Goal: Find specific page/section: Find specific page/section

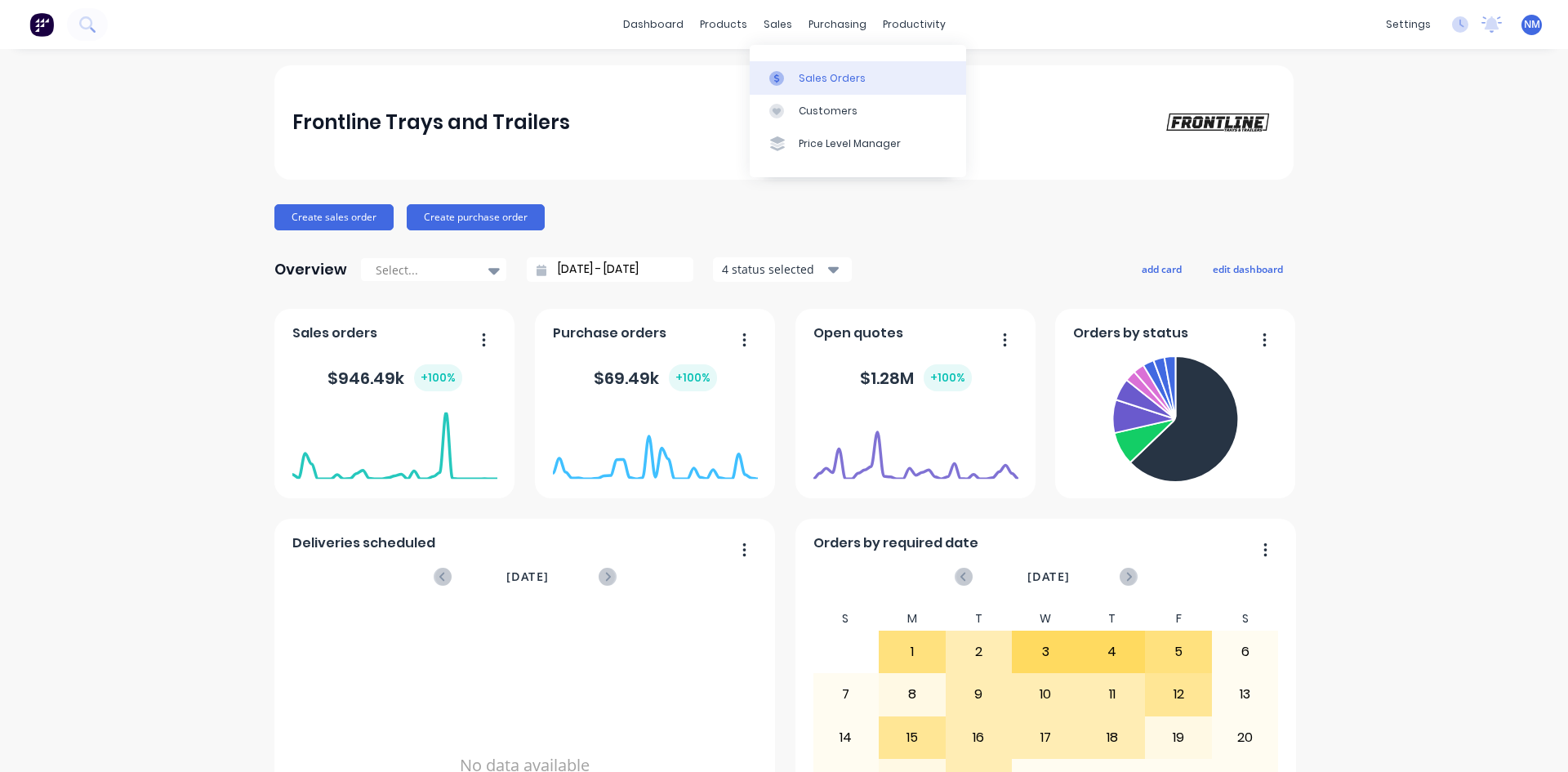
click at [799, 76] on div "Sales Orders" at bounding box center [832, 77] width 67 height 14
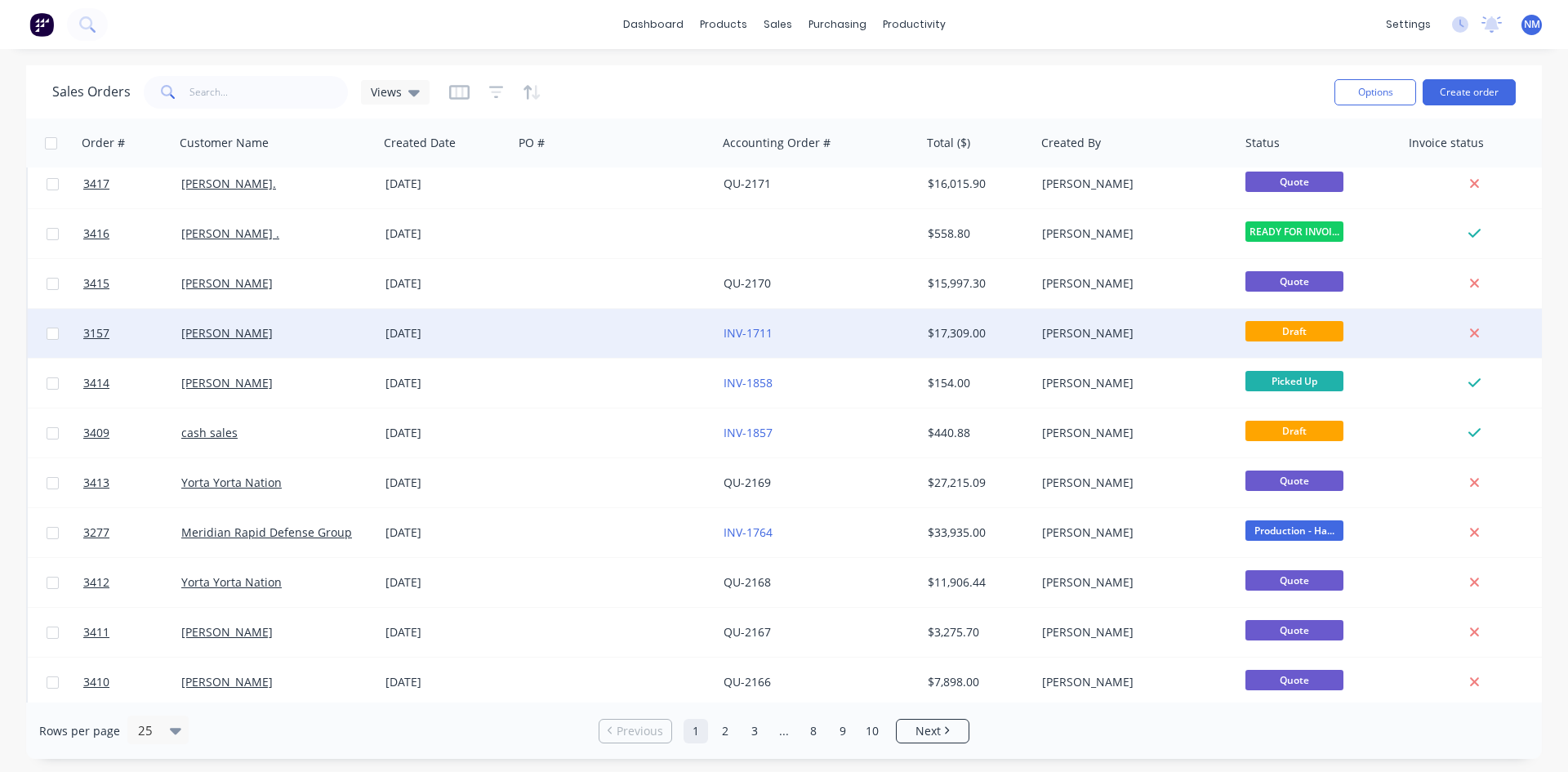
scroll to position [490, 0]
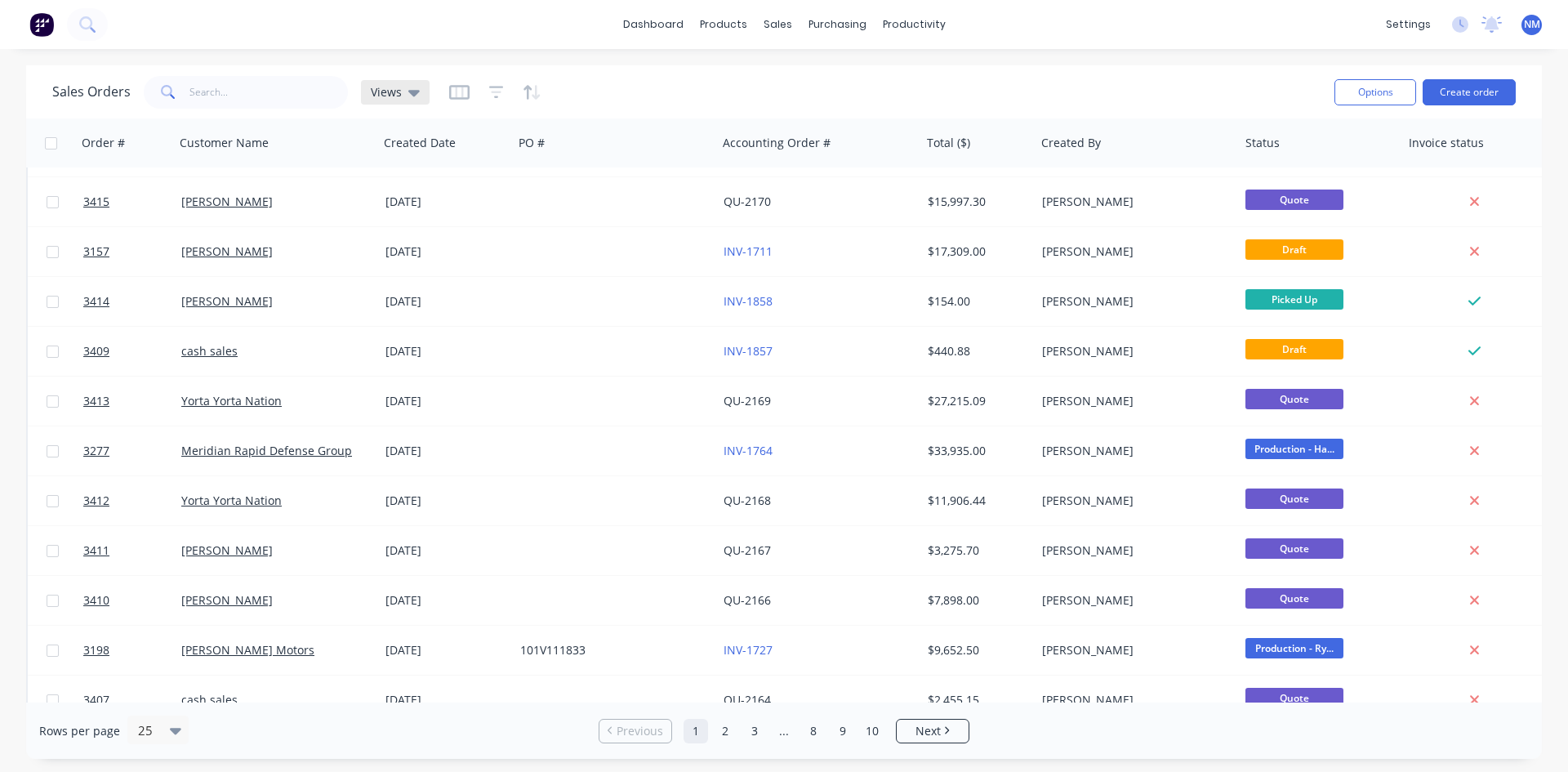
click at [399, 85] on span "Views" at bounding box center [386, 92] width 31 height 17
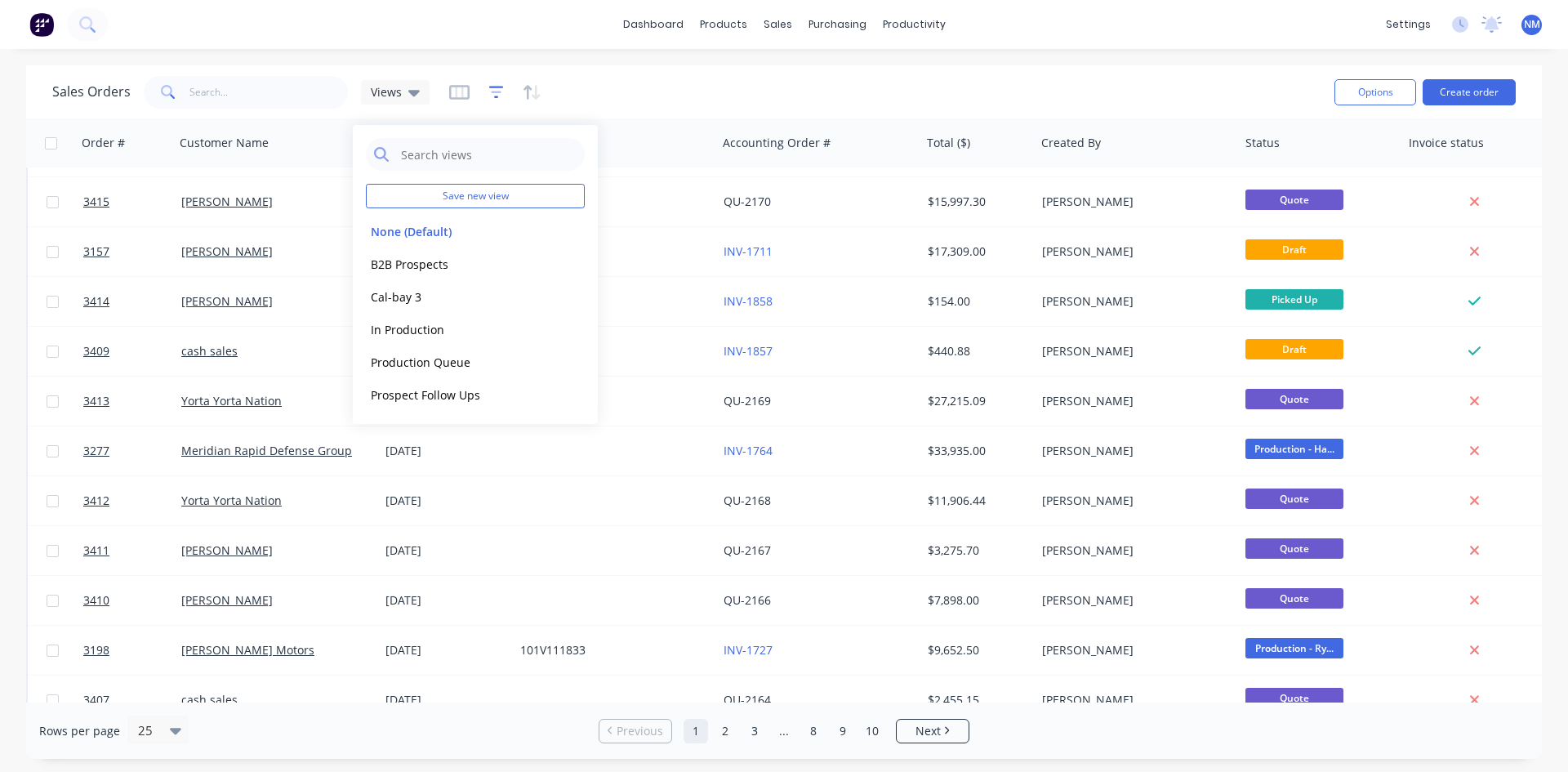
click at [494, 96] on icon "button" at bounding box center [496, 92] width 14 height 16
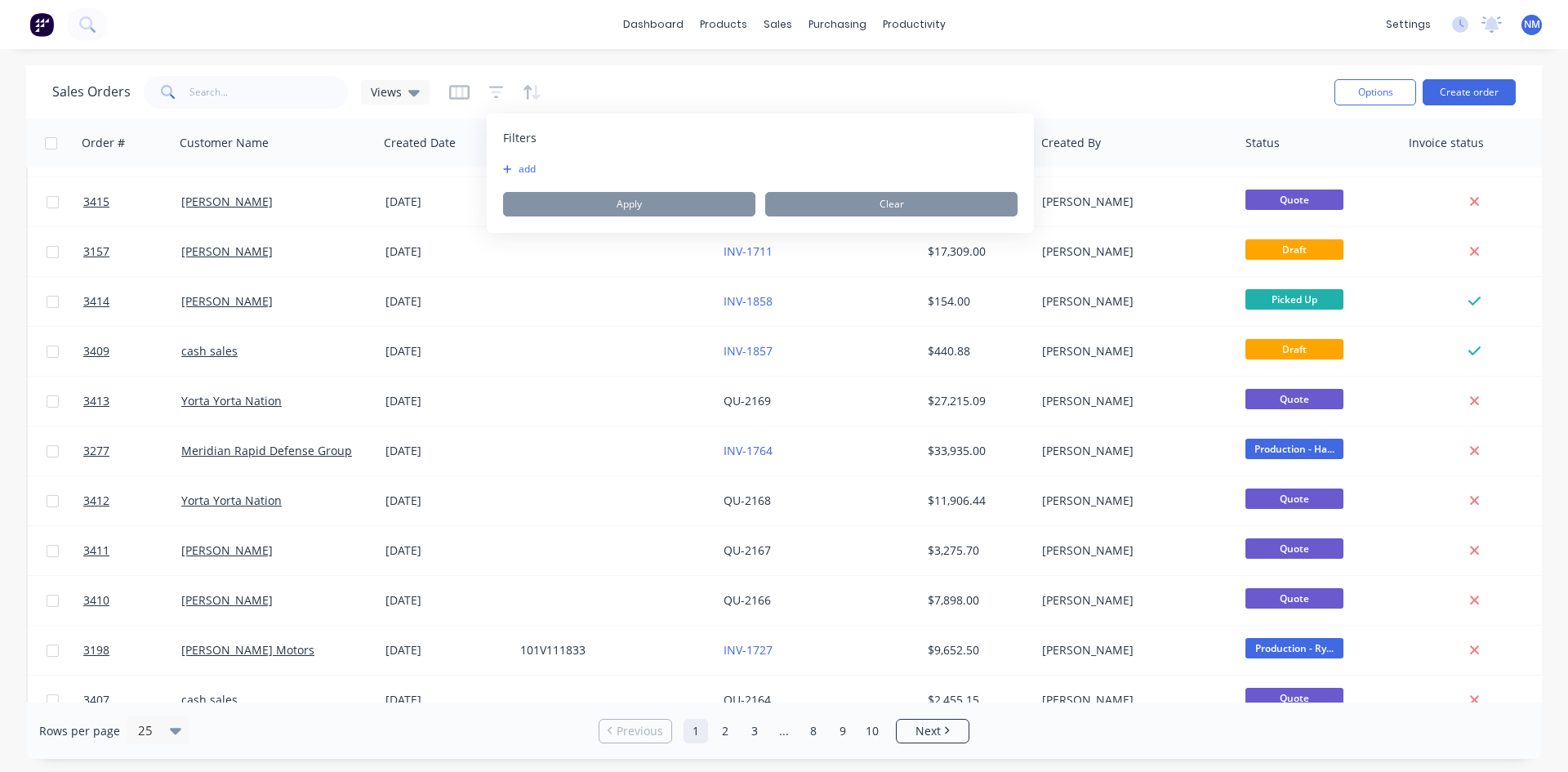
click at [520, 162] on button "add" at bounding box center [524, 169] width 41 height 13
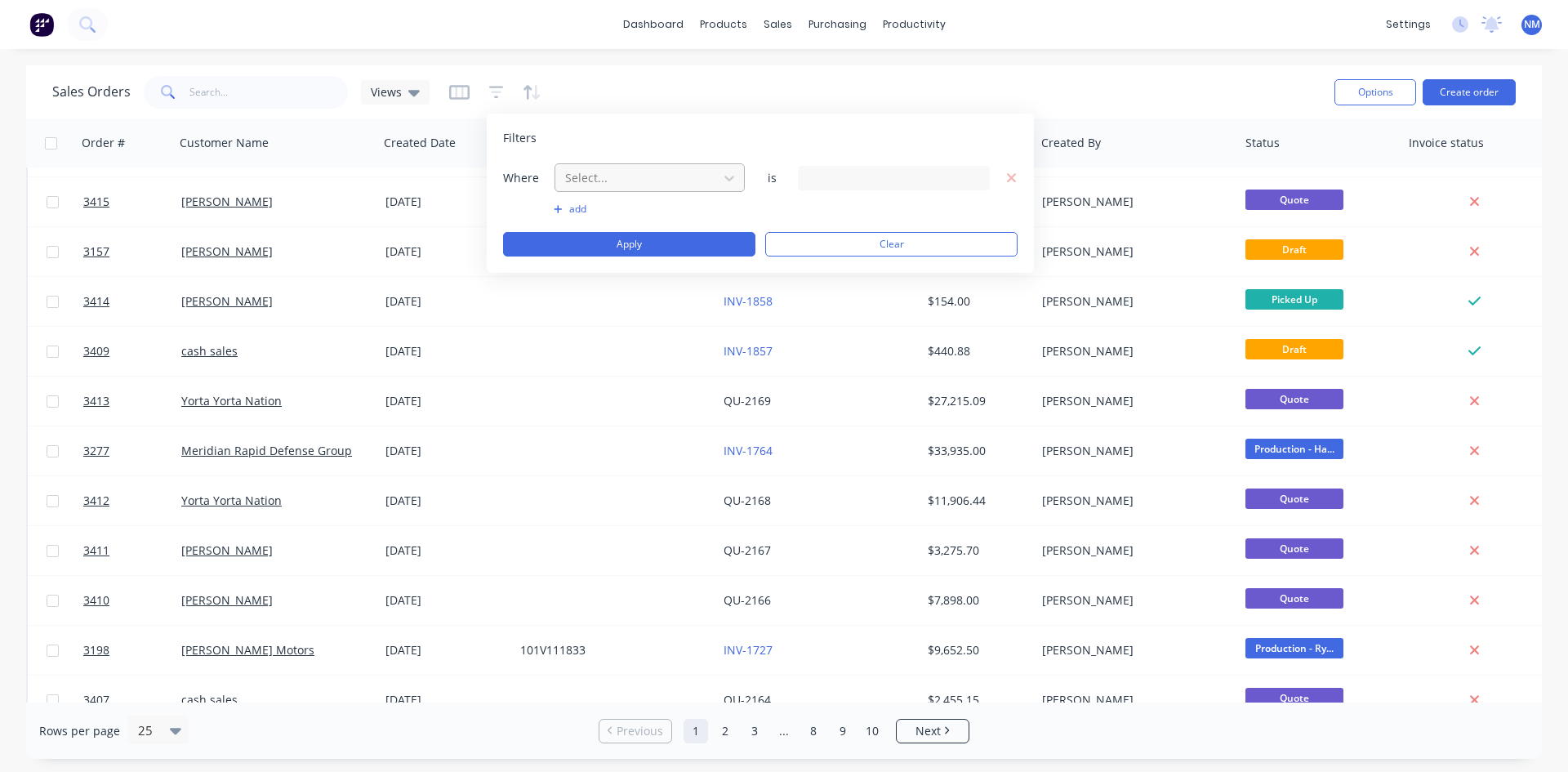
click at [593, 181] on div at bounding box center [636, 177] width 146 height 20
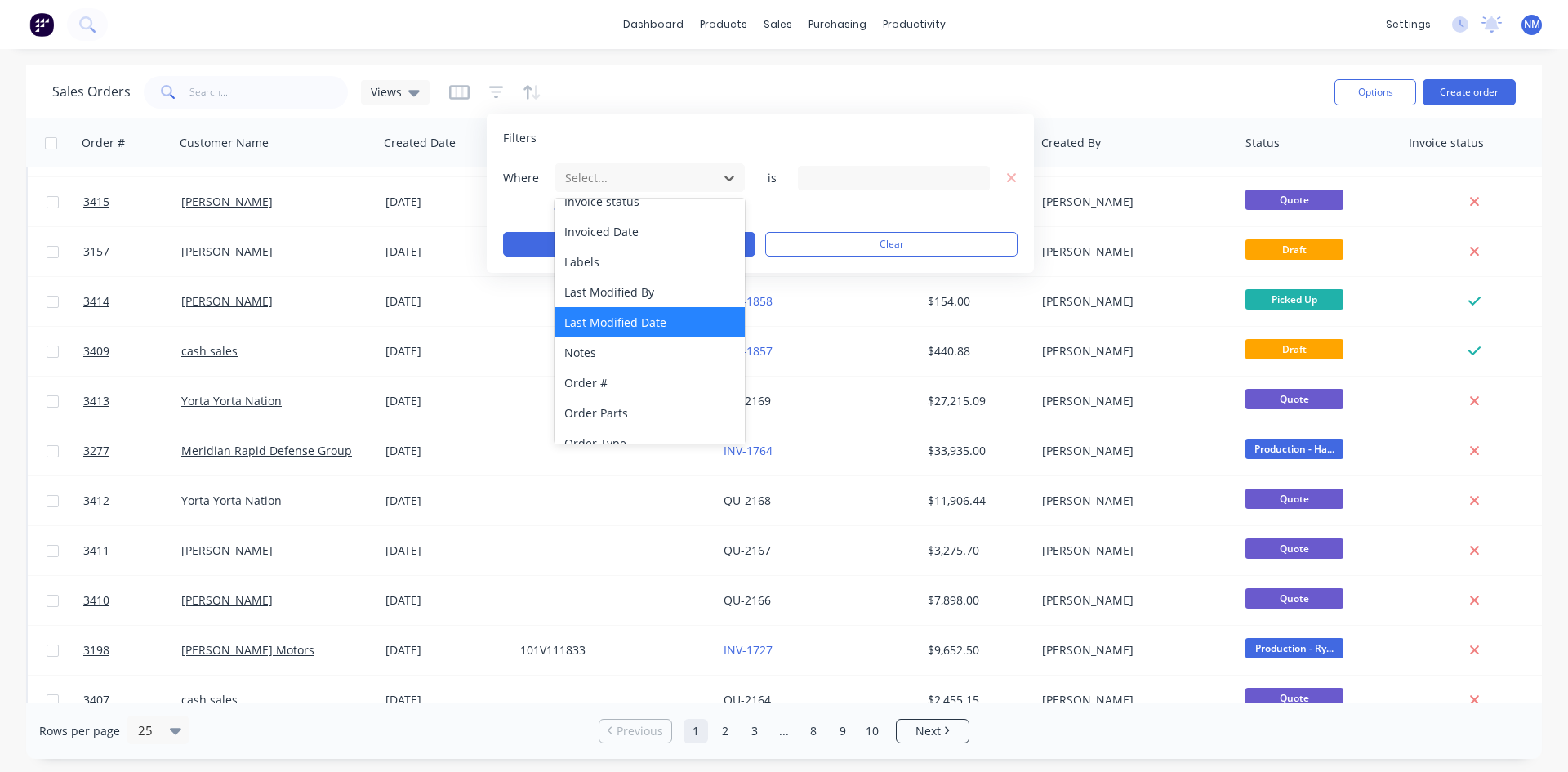
scroll to position [668, 0]
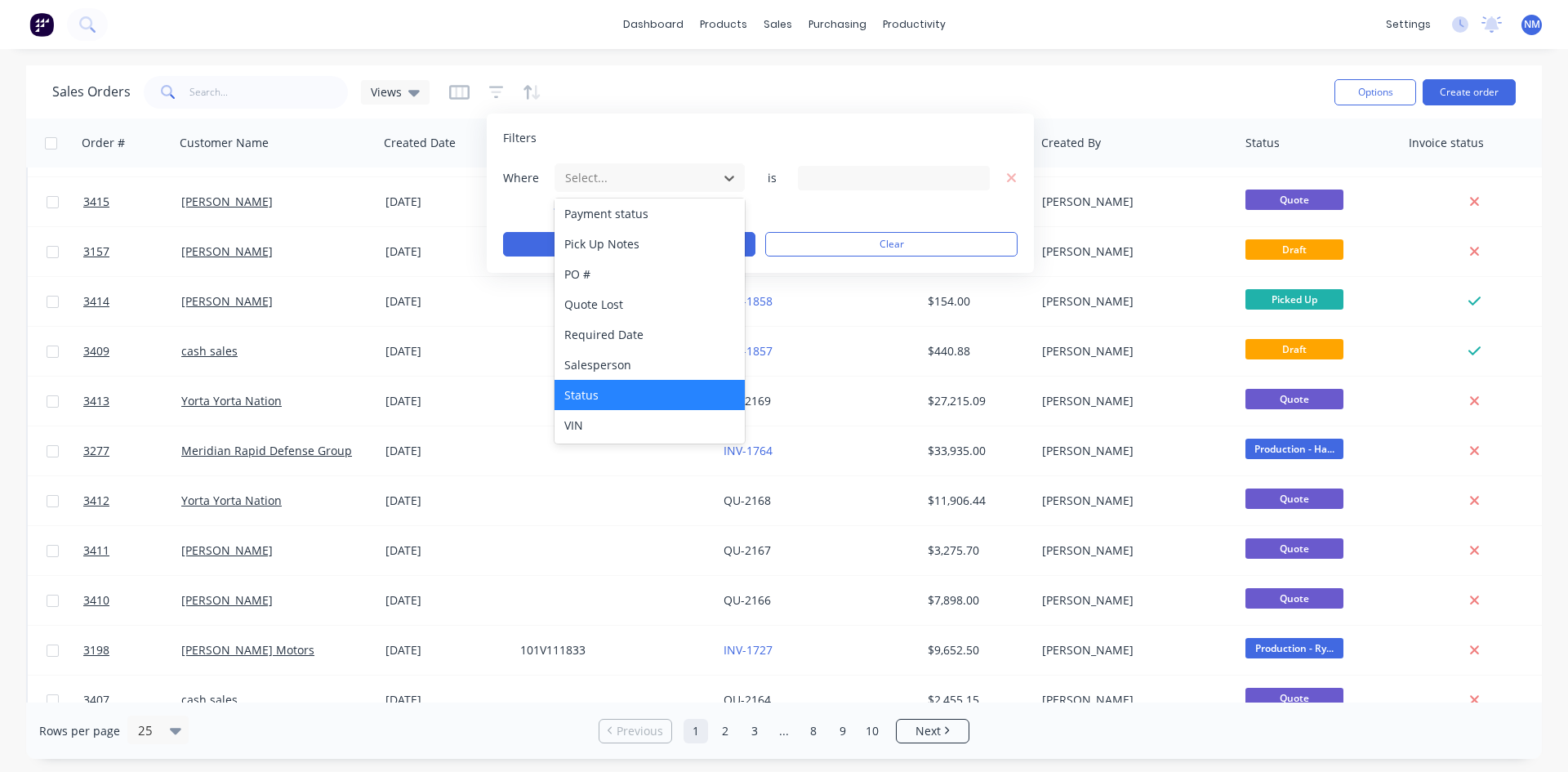
click at [625, 403] on div "Status" at bounding box center [649, 396] width 190 height 31
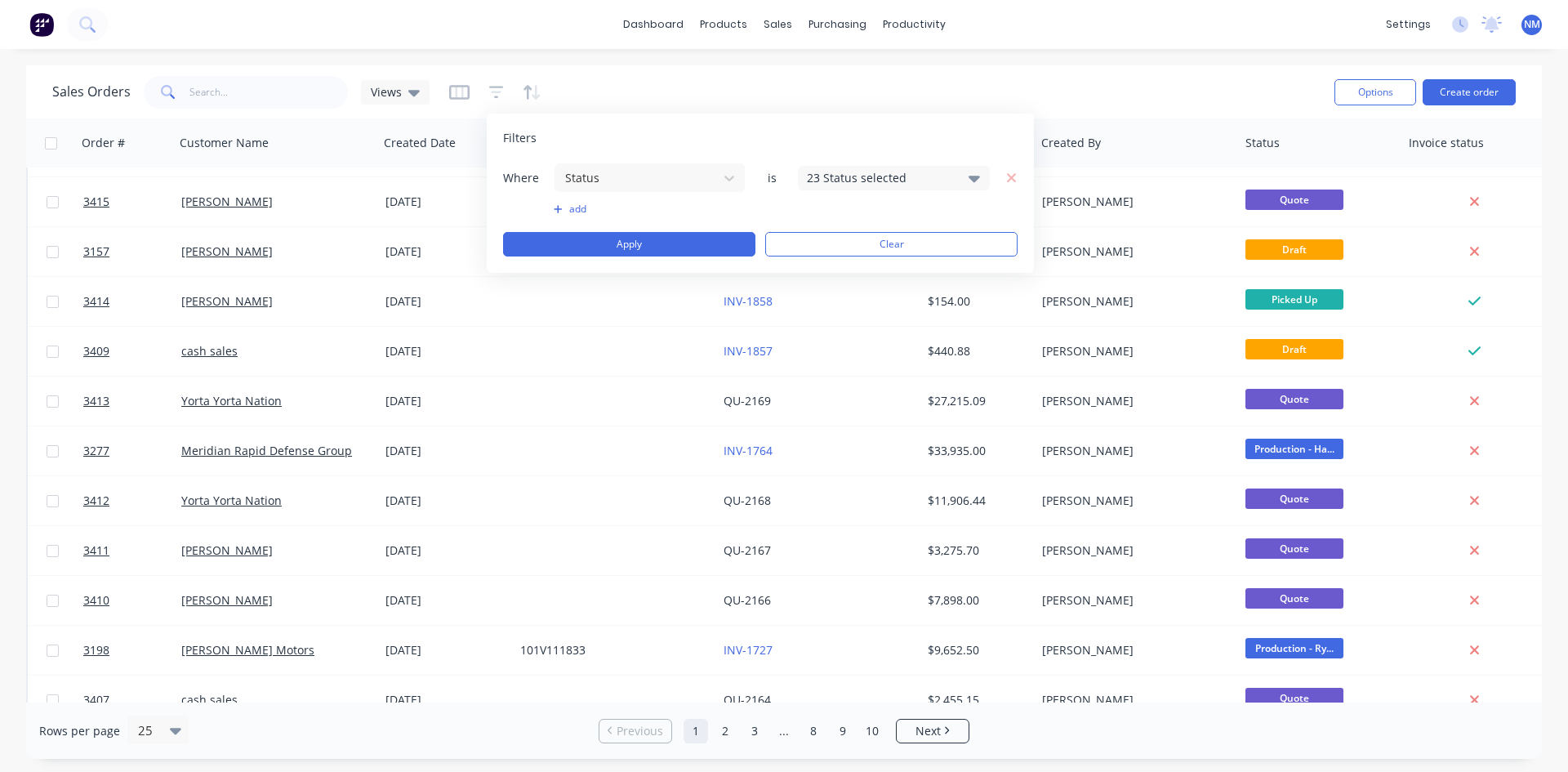
click at [947, 182] on div "23 Status selected" at bounding box center [881, 178] width 148 height 17
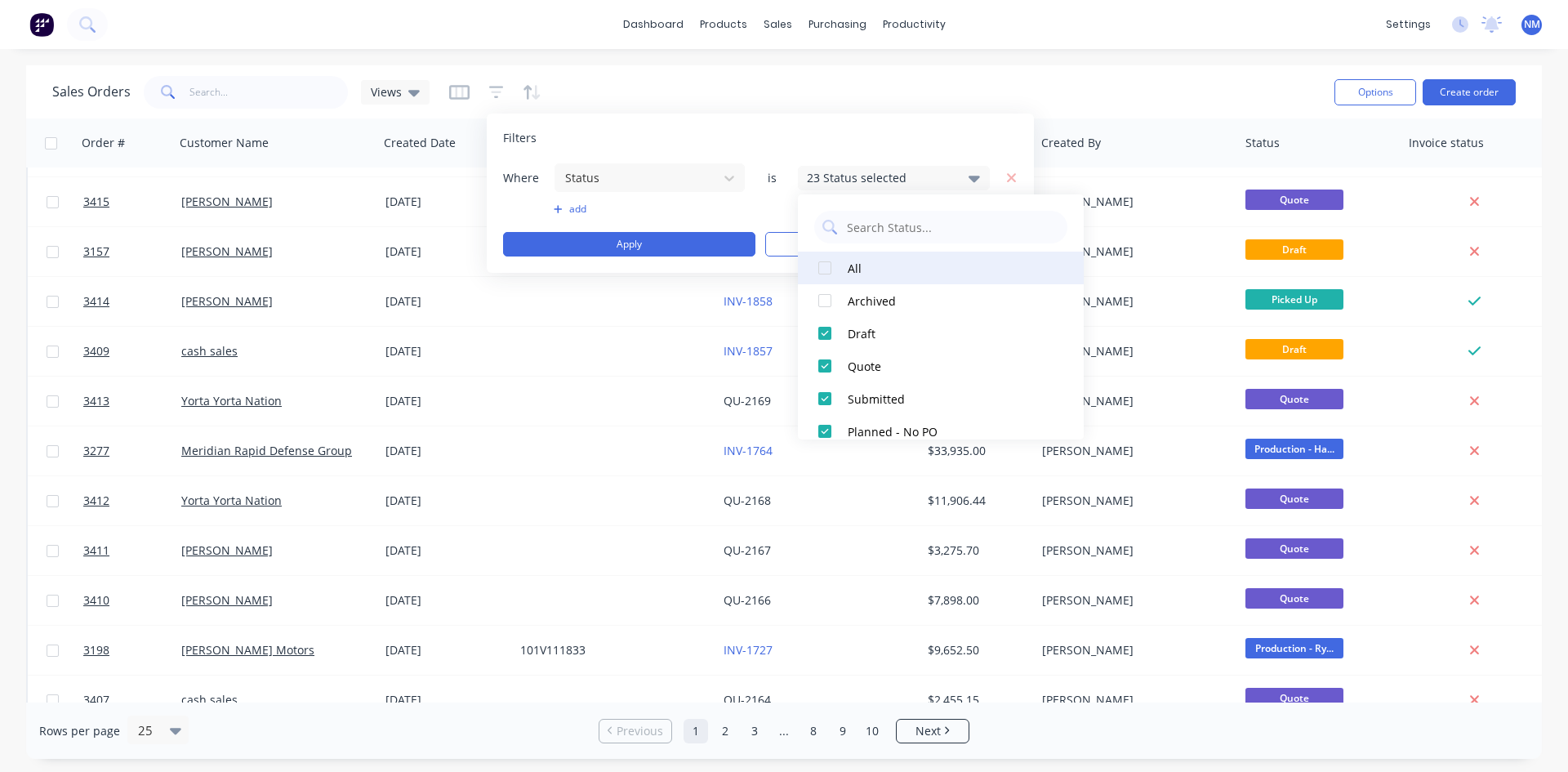
click at [830, 266] on div at bounding box center [825, 268] width 32 height 32
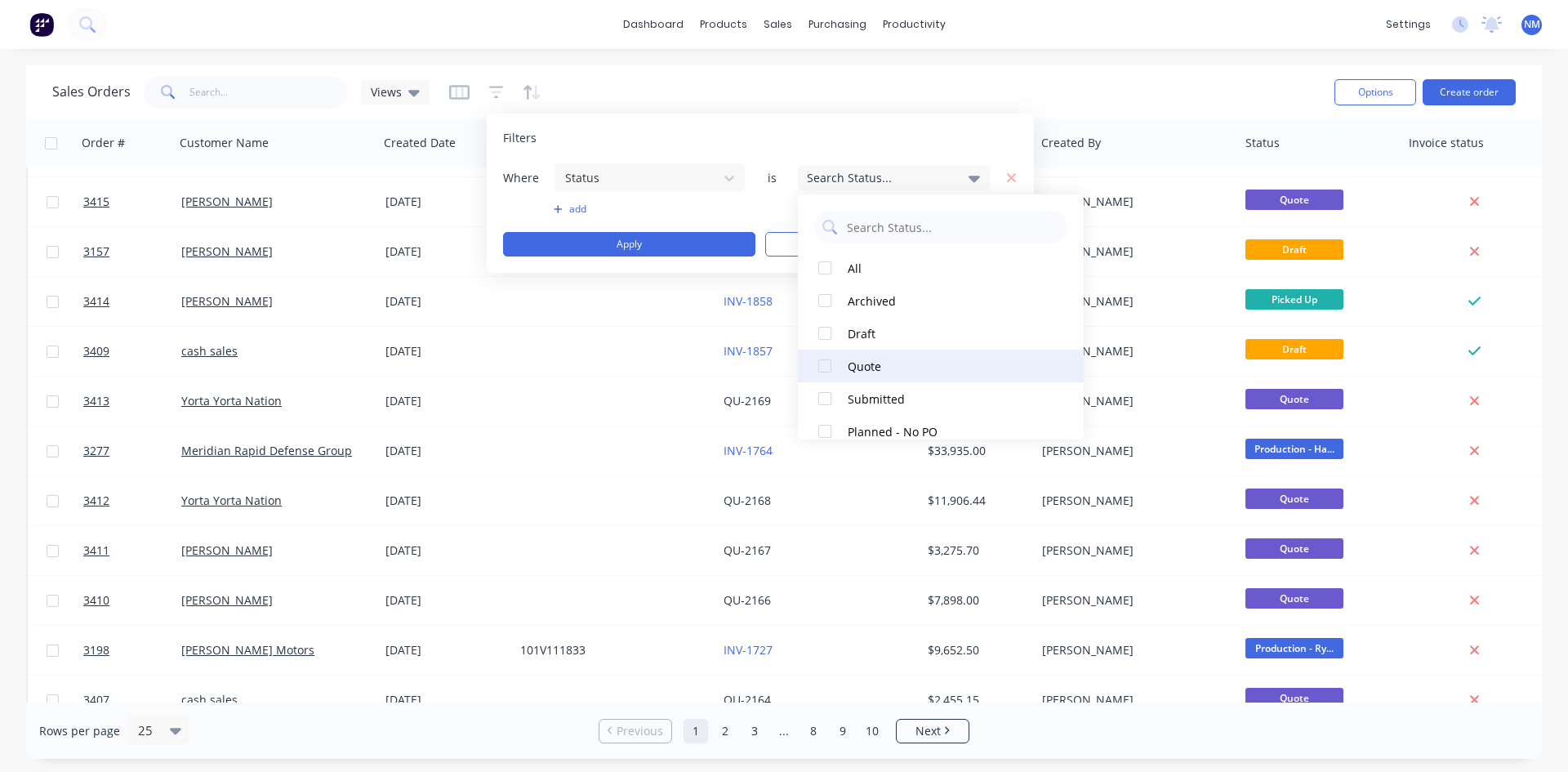
click at [820, 370] on div at bounding box center [825, 366] width 32 height 32
click at [638, 245] on button "Apply" at bounding box center [630, 245] width 252 height 25
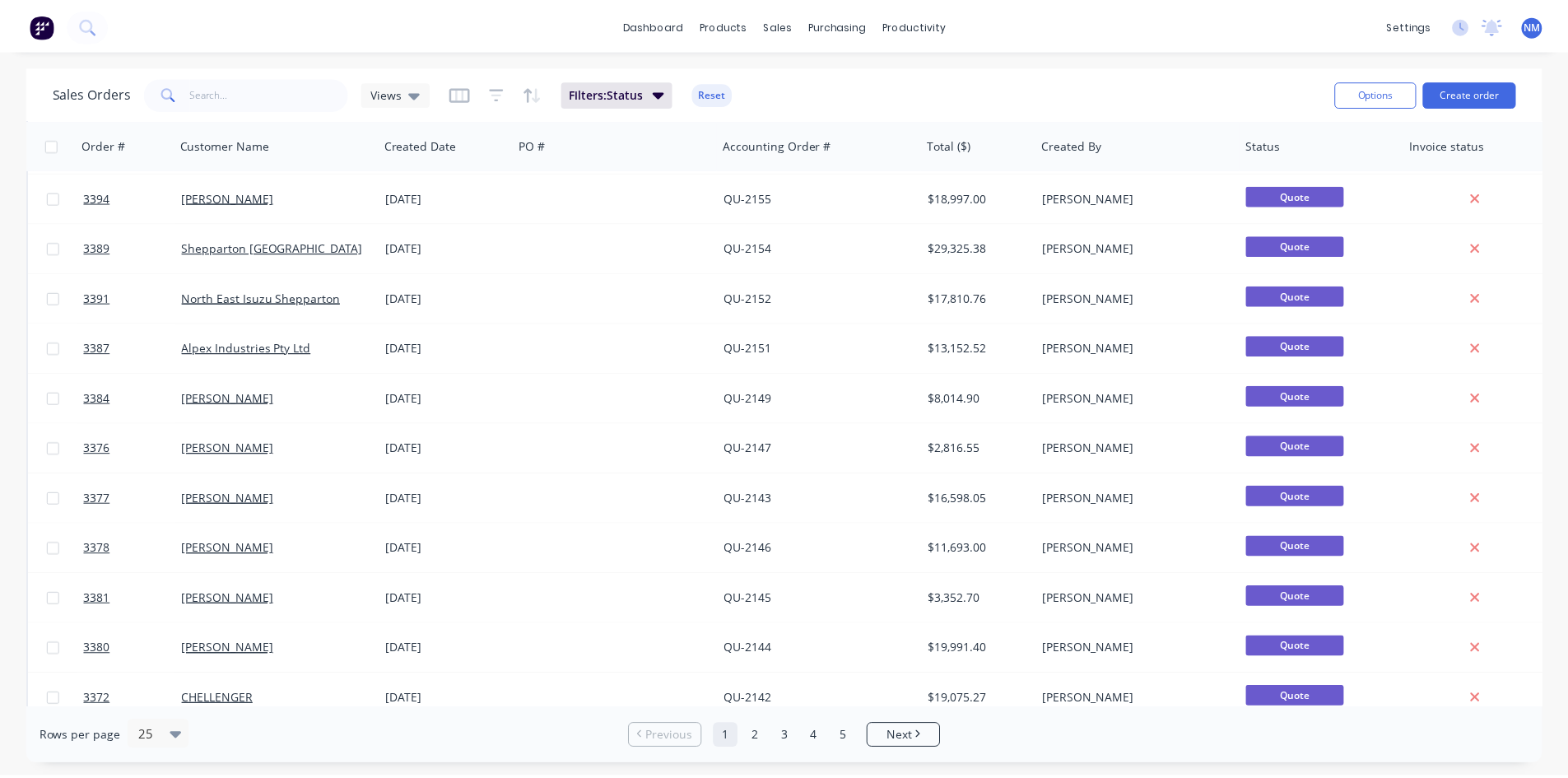
scroll to position [724, 0]
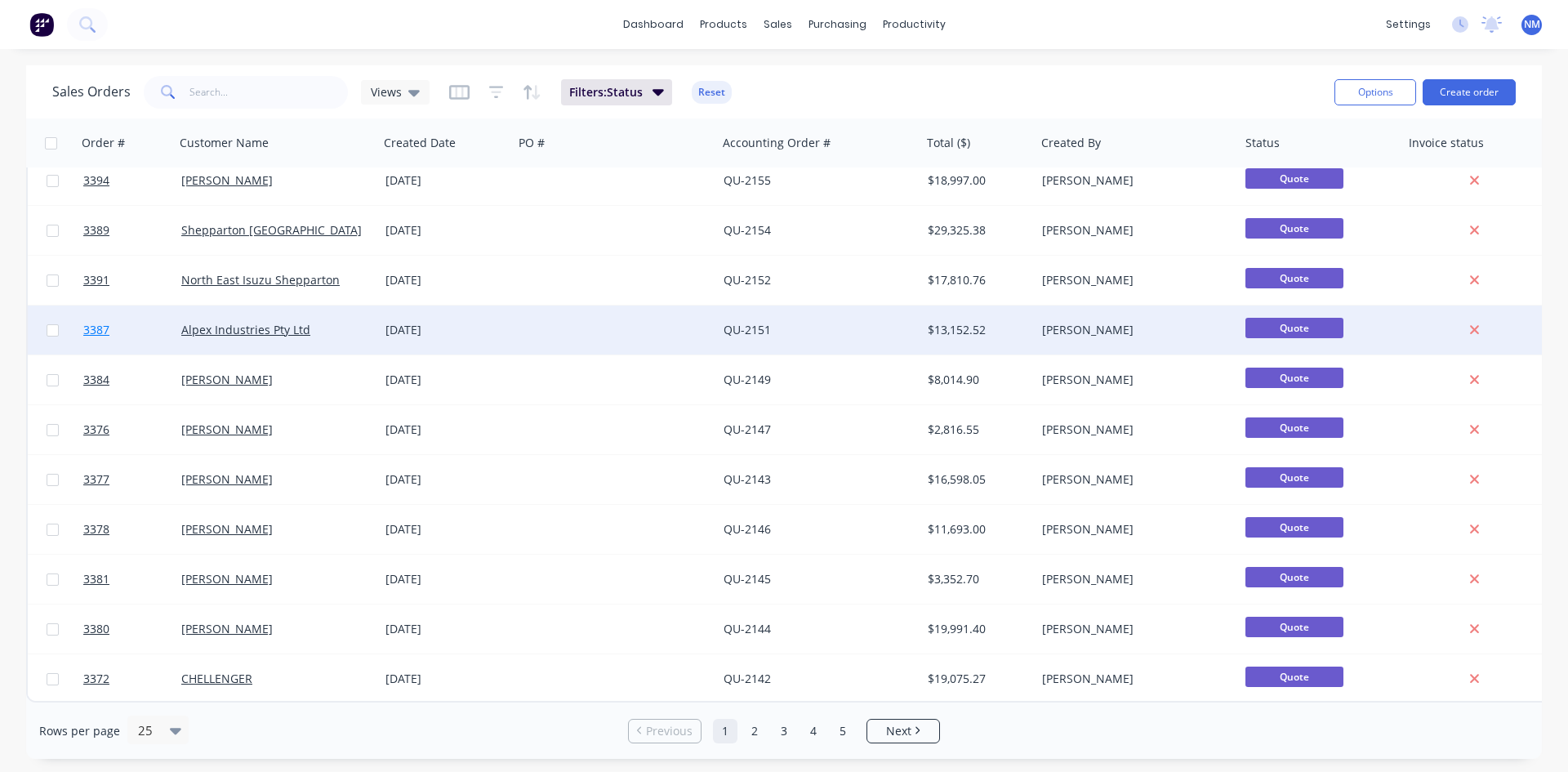
click at [88, 322] on span "3387" at bounding box center [96, 330] width 26 height 16
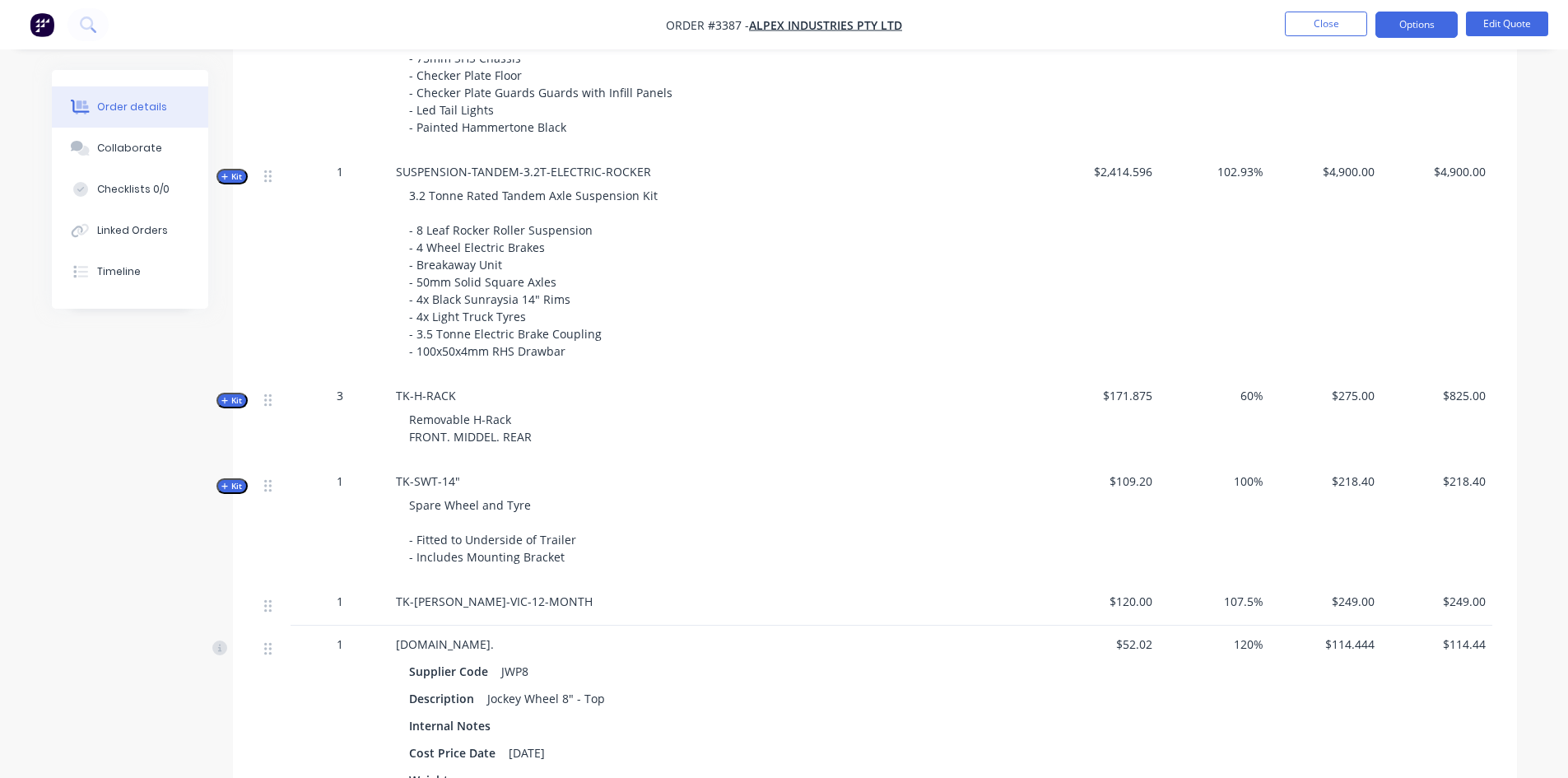
scroll to position [988, 0]
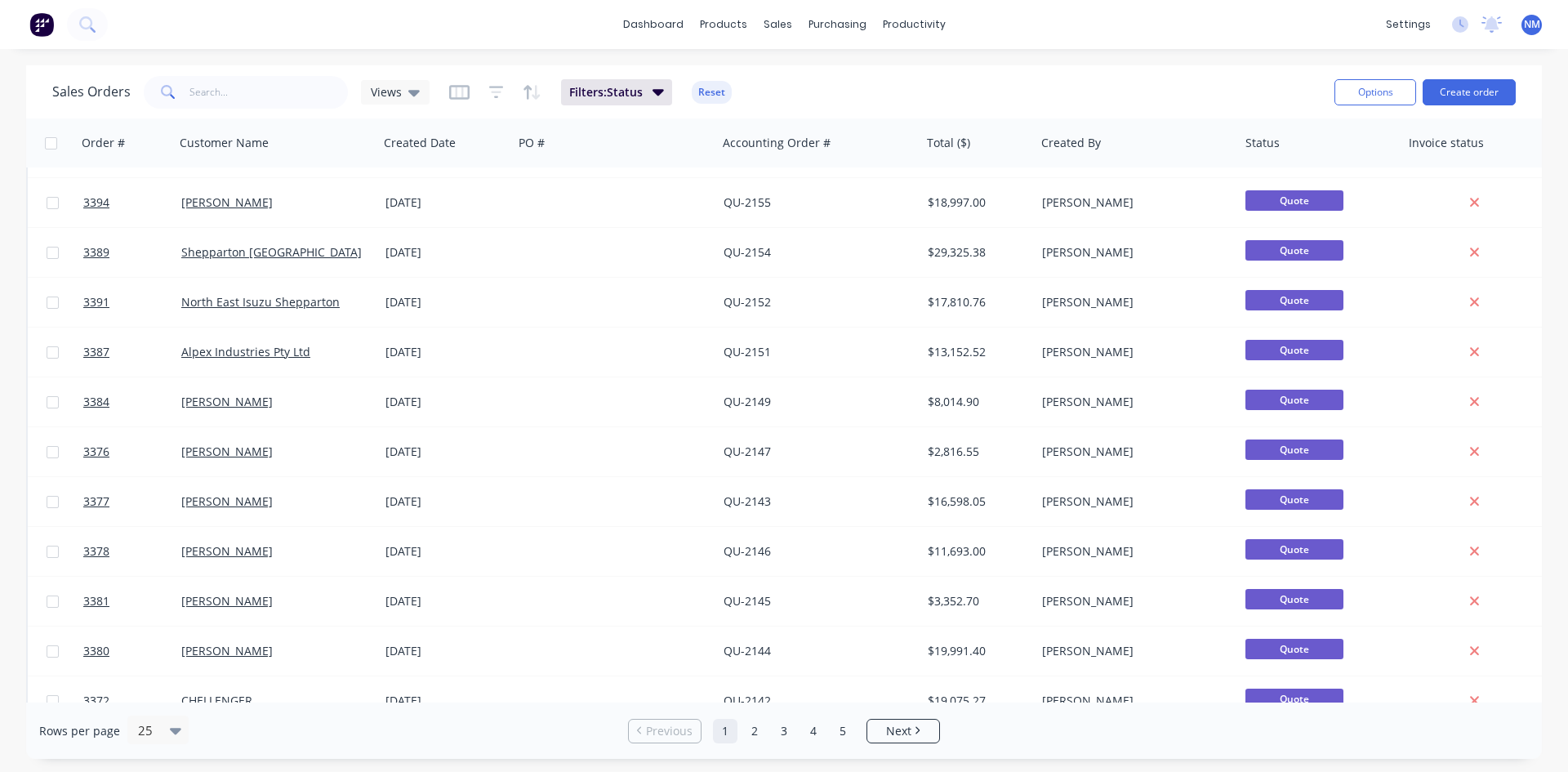
scroll to position [718, 0]
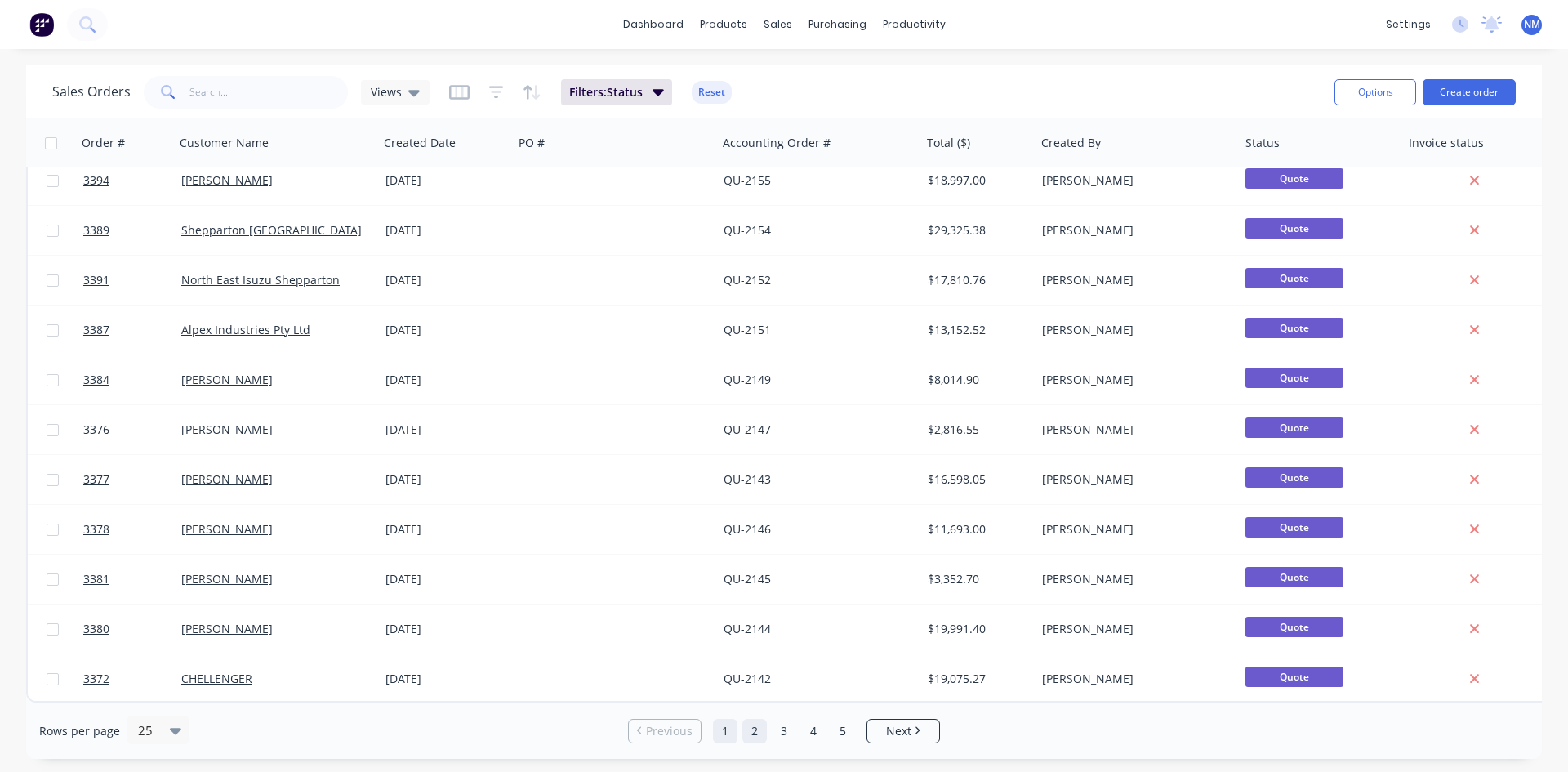
click at [756, 734] on link "2" at bounding box center [755, 731] width 25 height 25
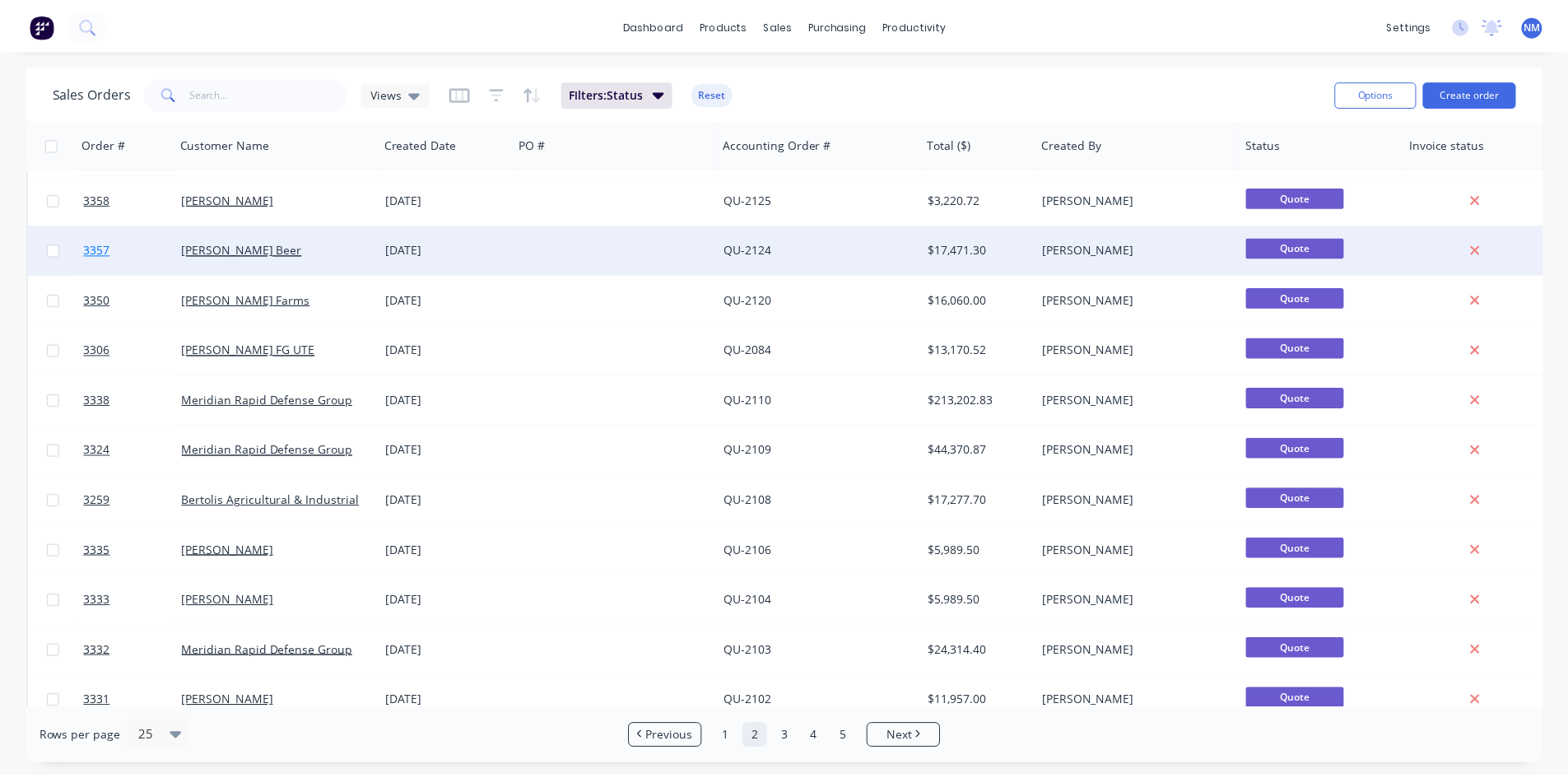
scroll to position [82, 0]
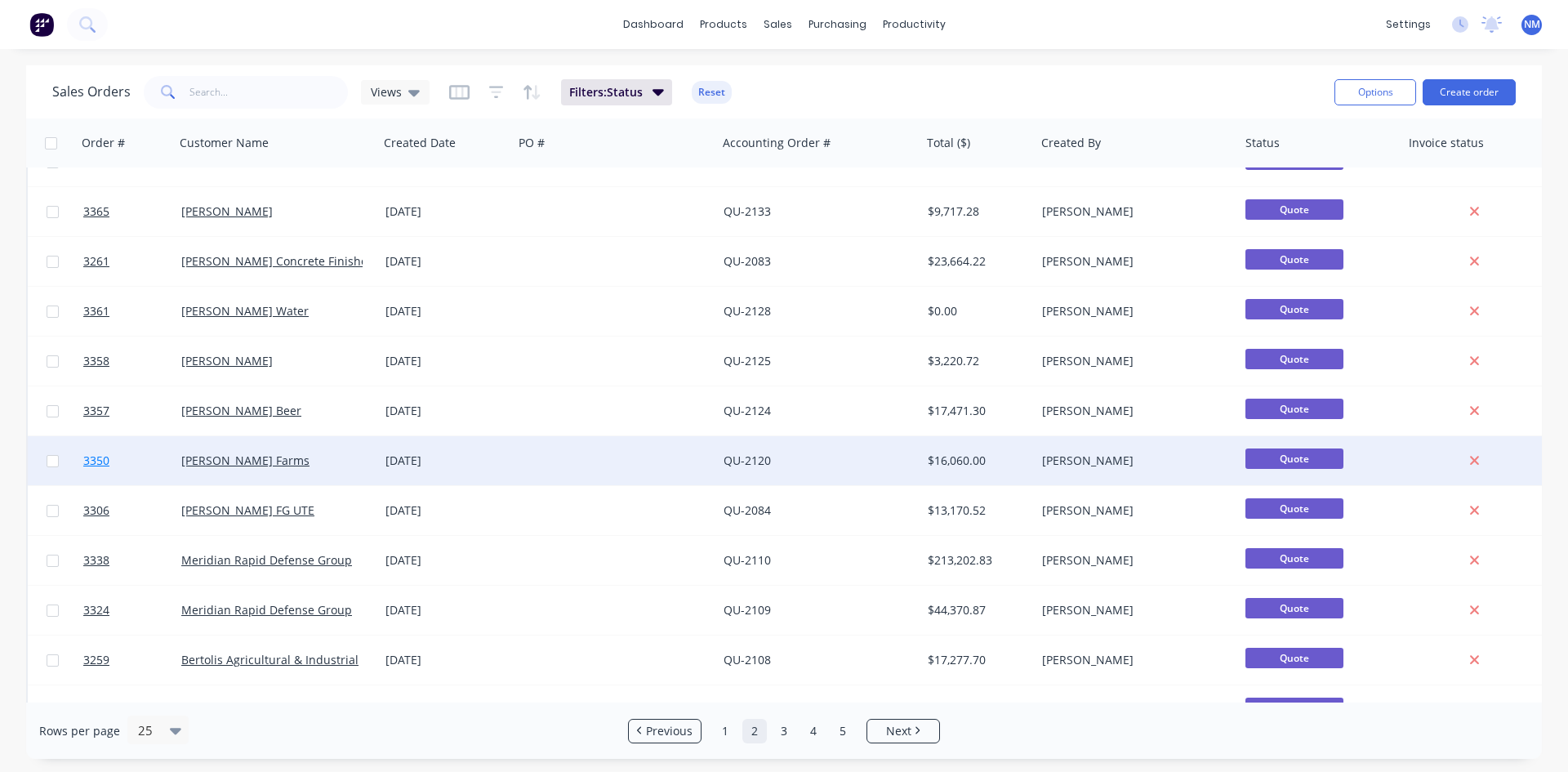
click at [94, 463] on span "3350" at bounding box center [96, 461] width 26 height 16
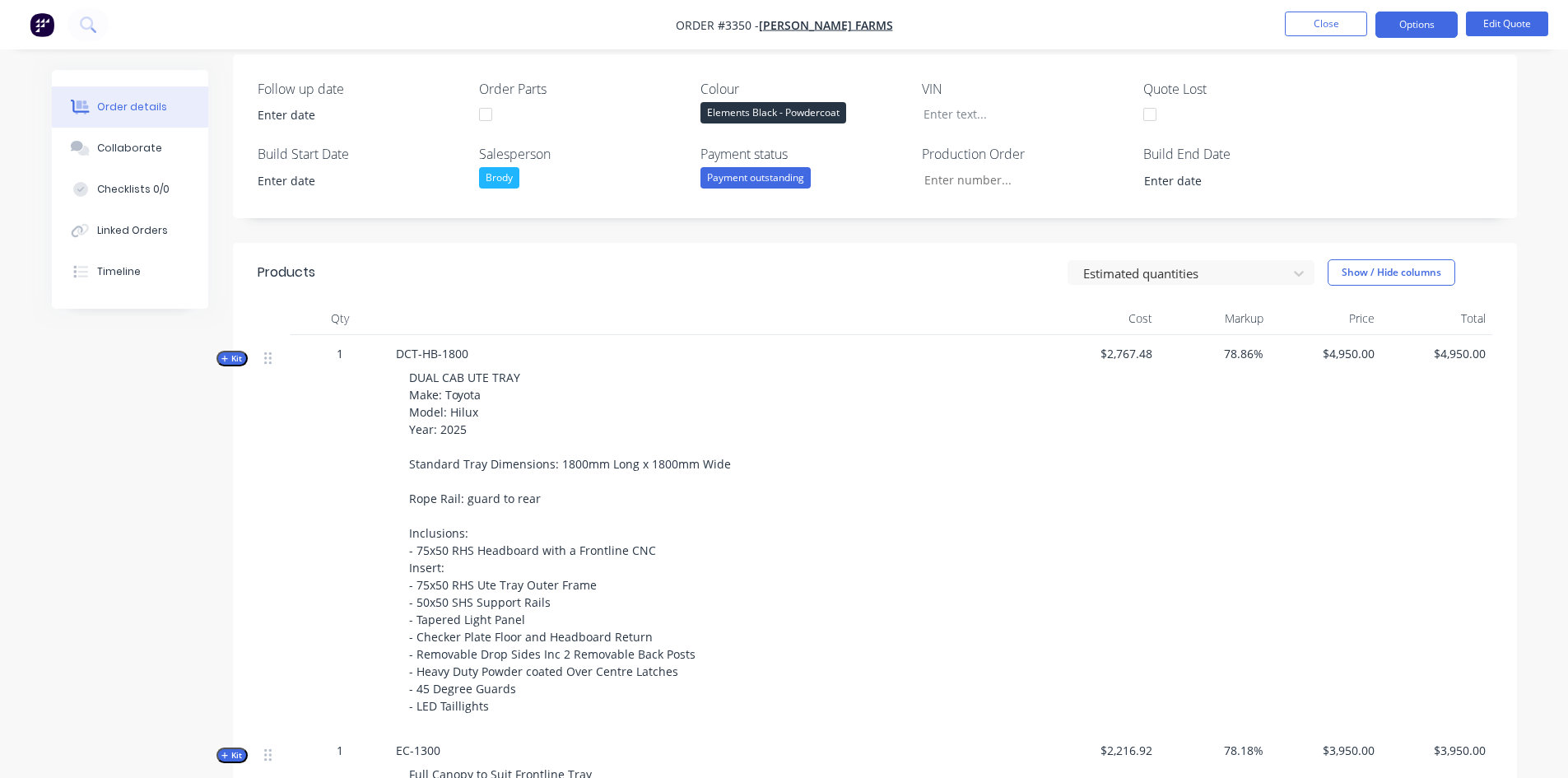
scroll to position [411, 0]
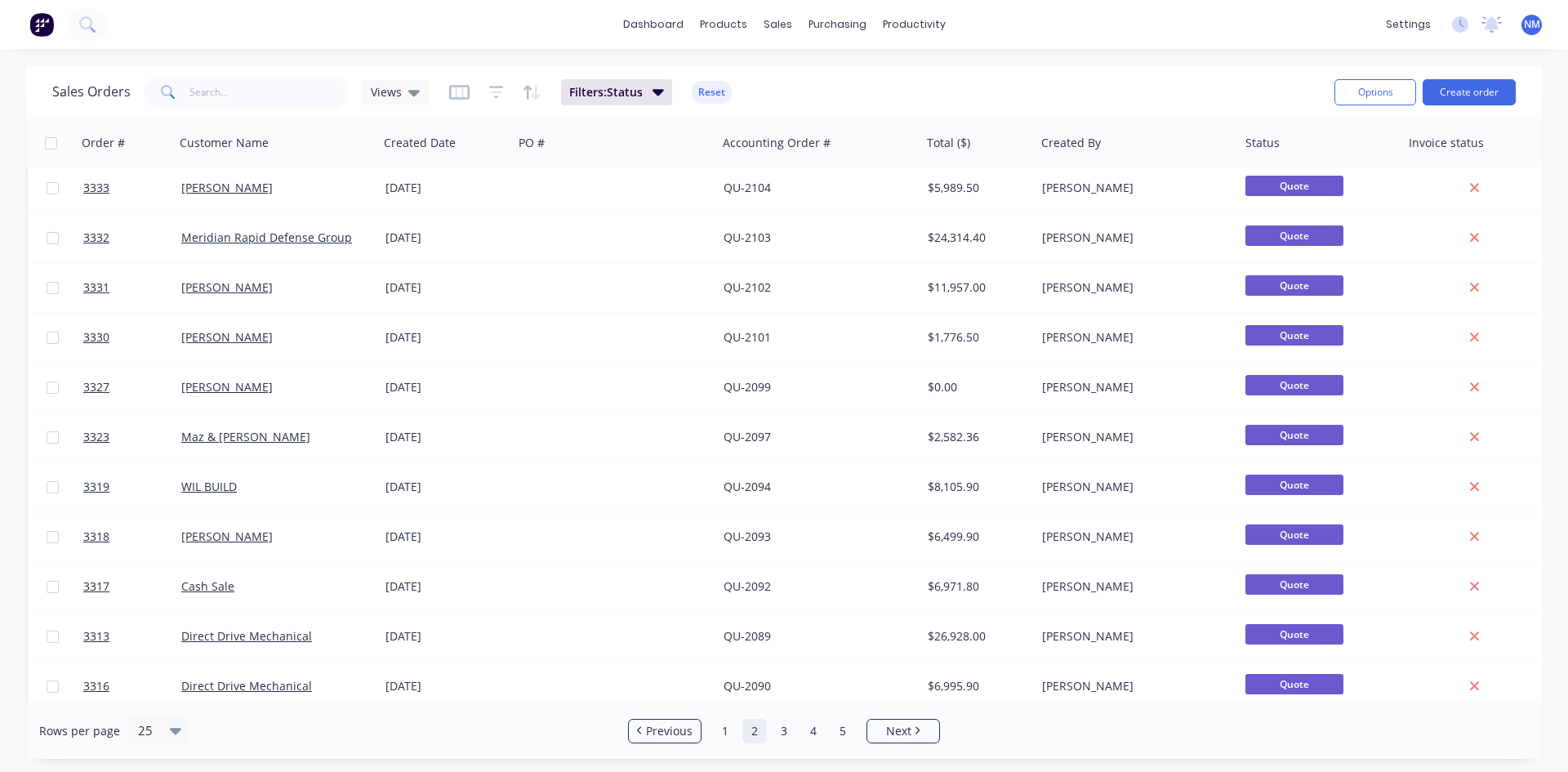
scroll to position [718, 0]
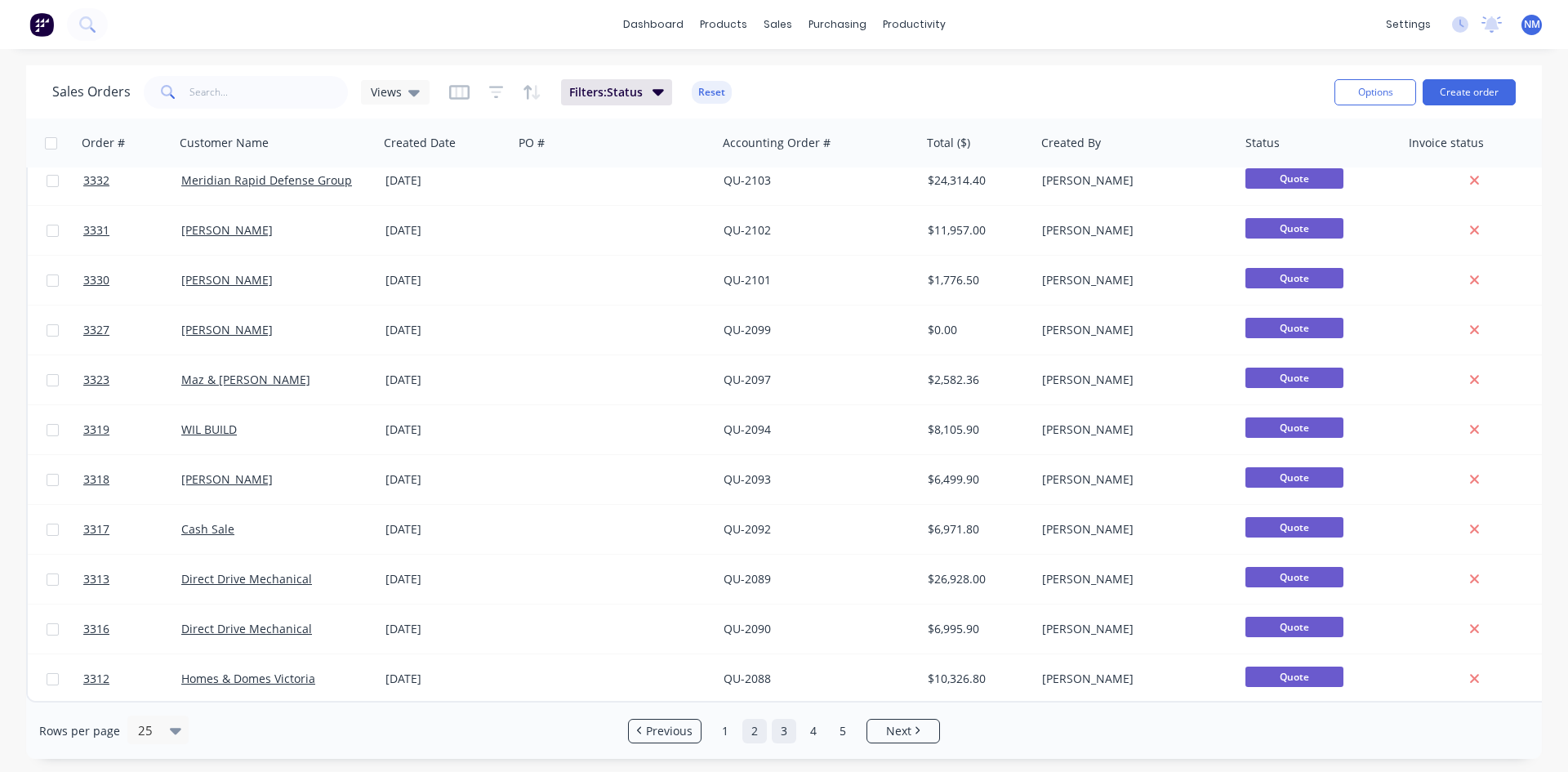
click at [776, 730] on link "3" at bounding box center [784, 731] width 25 height 25
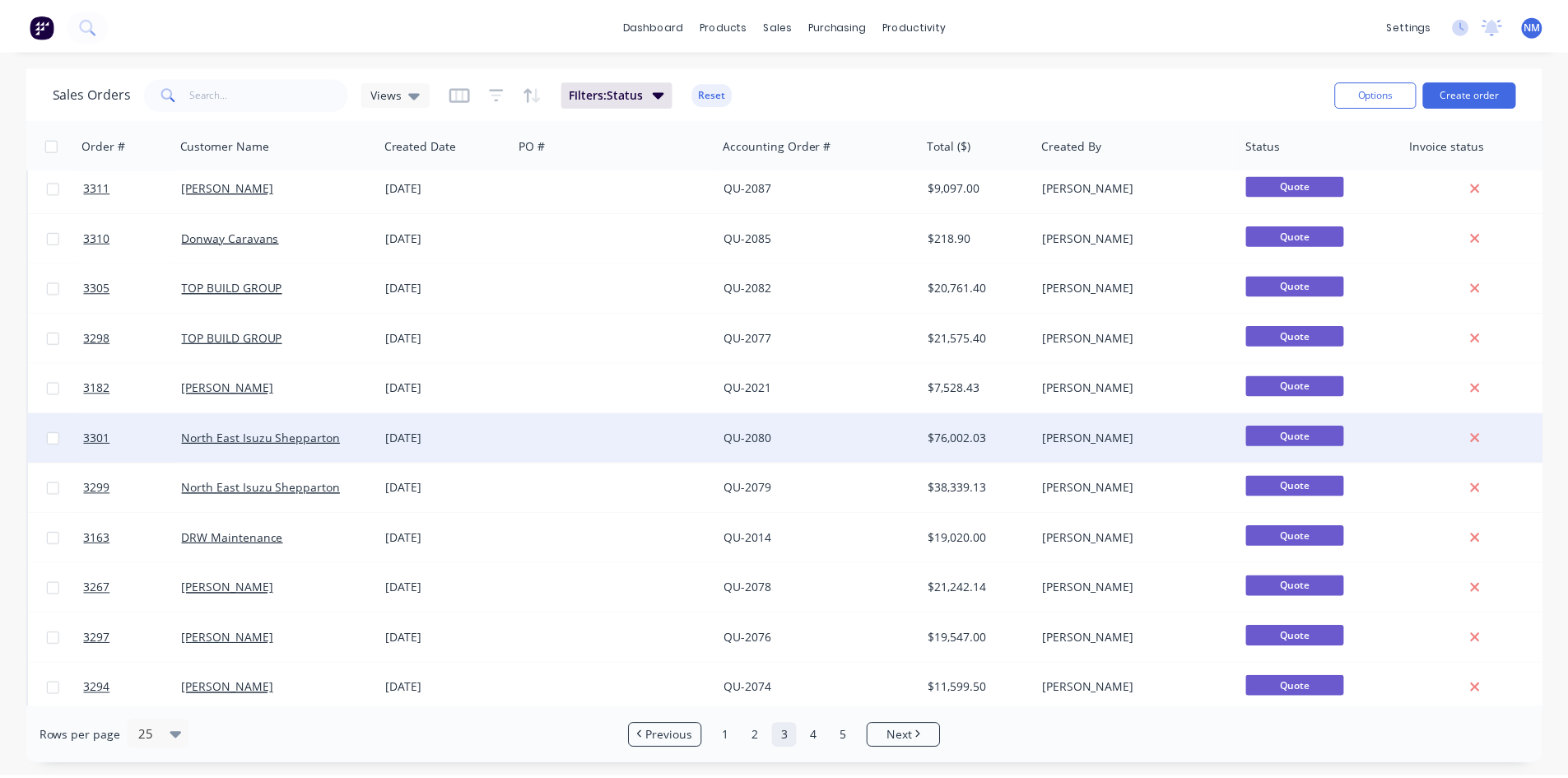
scroll to position [0, 0]
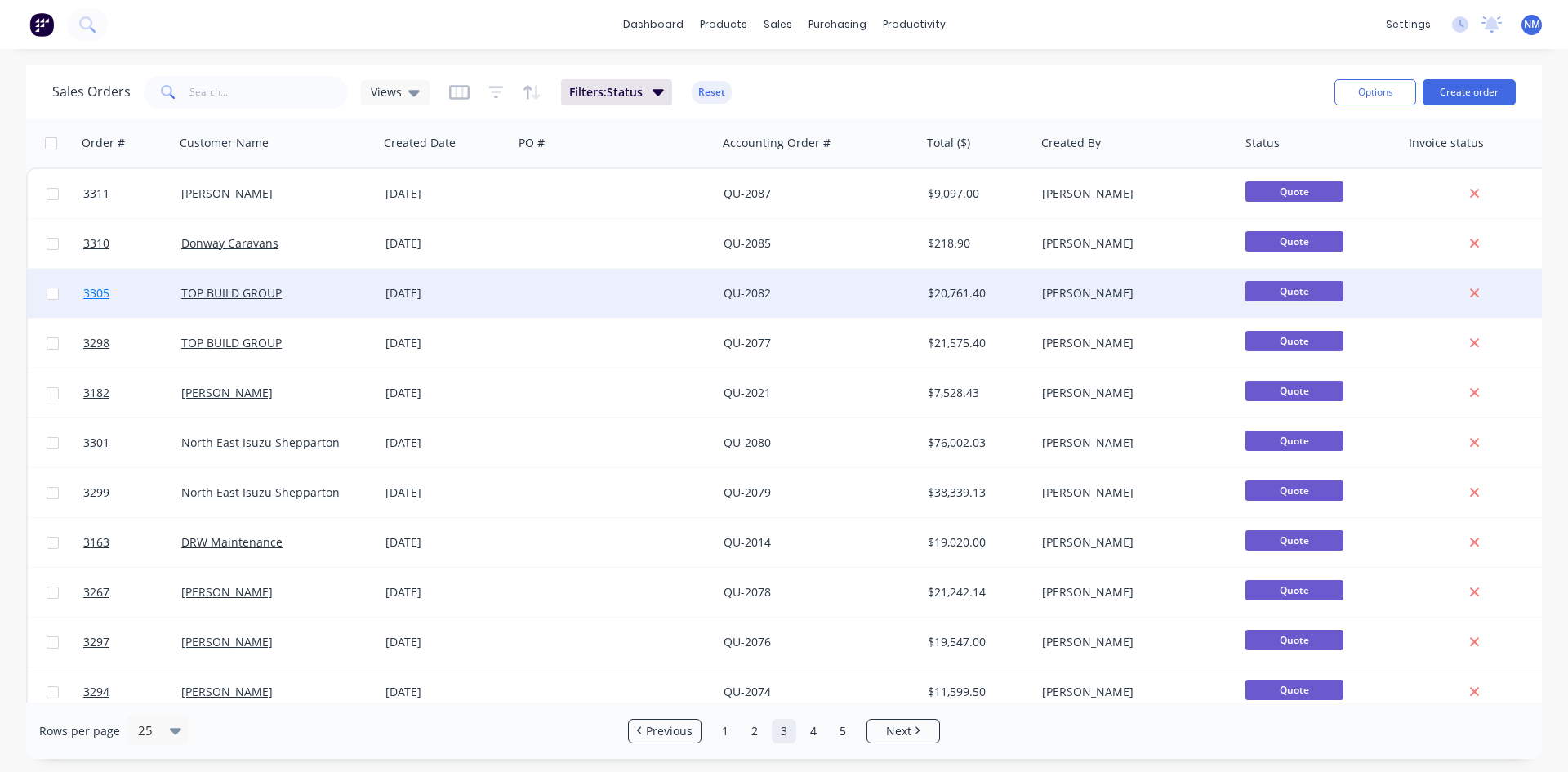
click at [103, 295] on span "3305" at bounding box center [96, 292] width 26 height 16
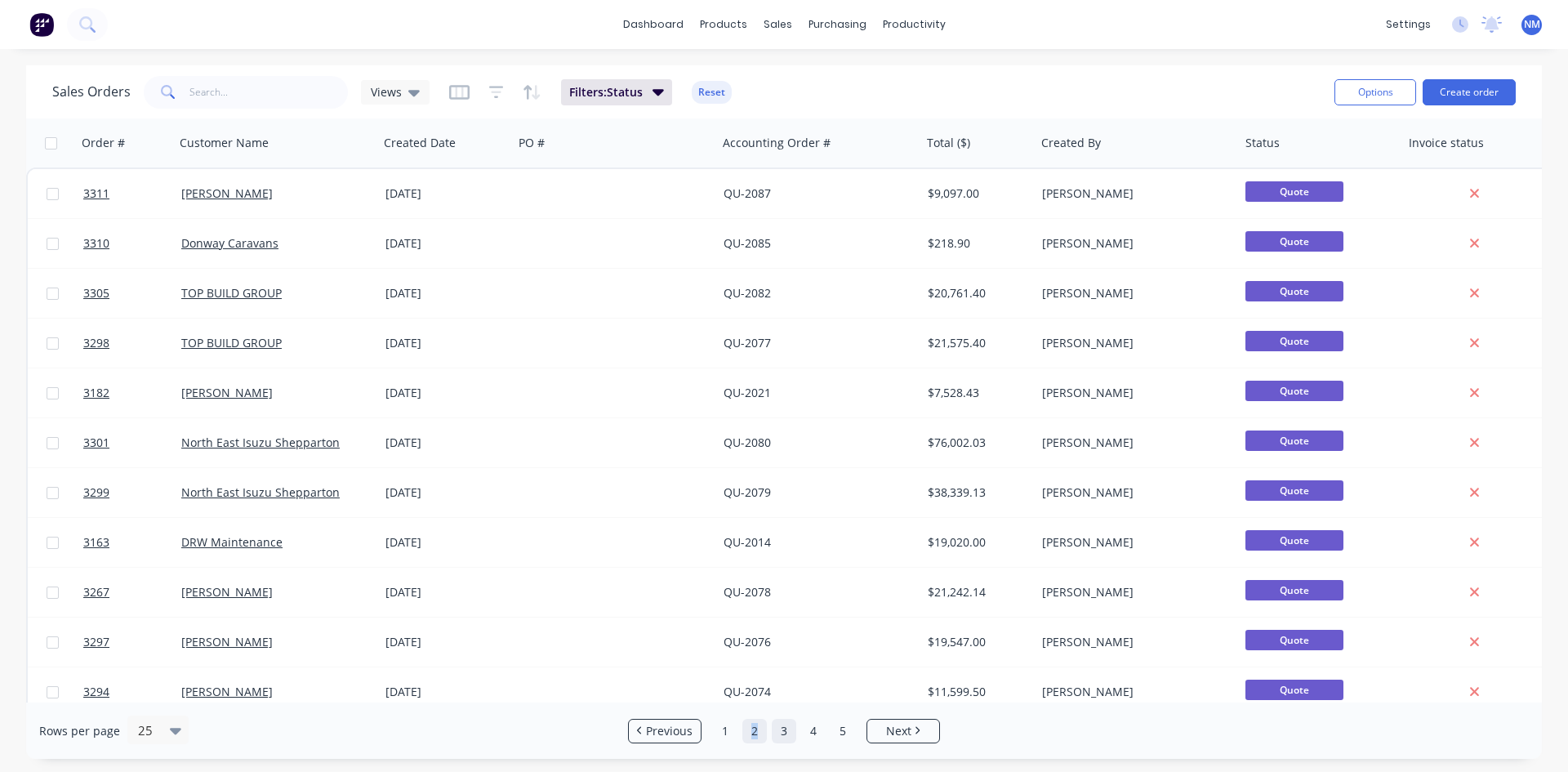
click at [750, 729] on link "2" at bounding box center [755, 731] width 25 height 25
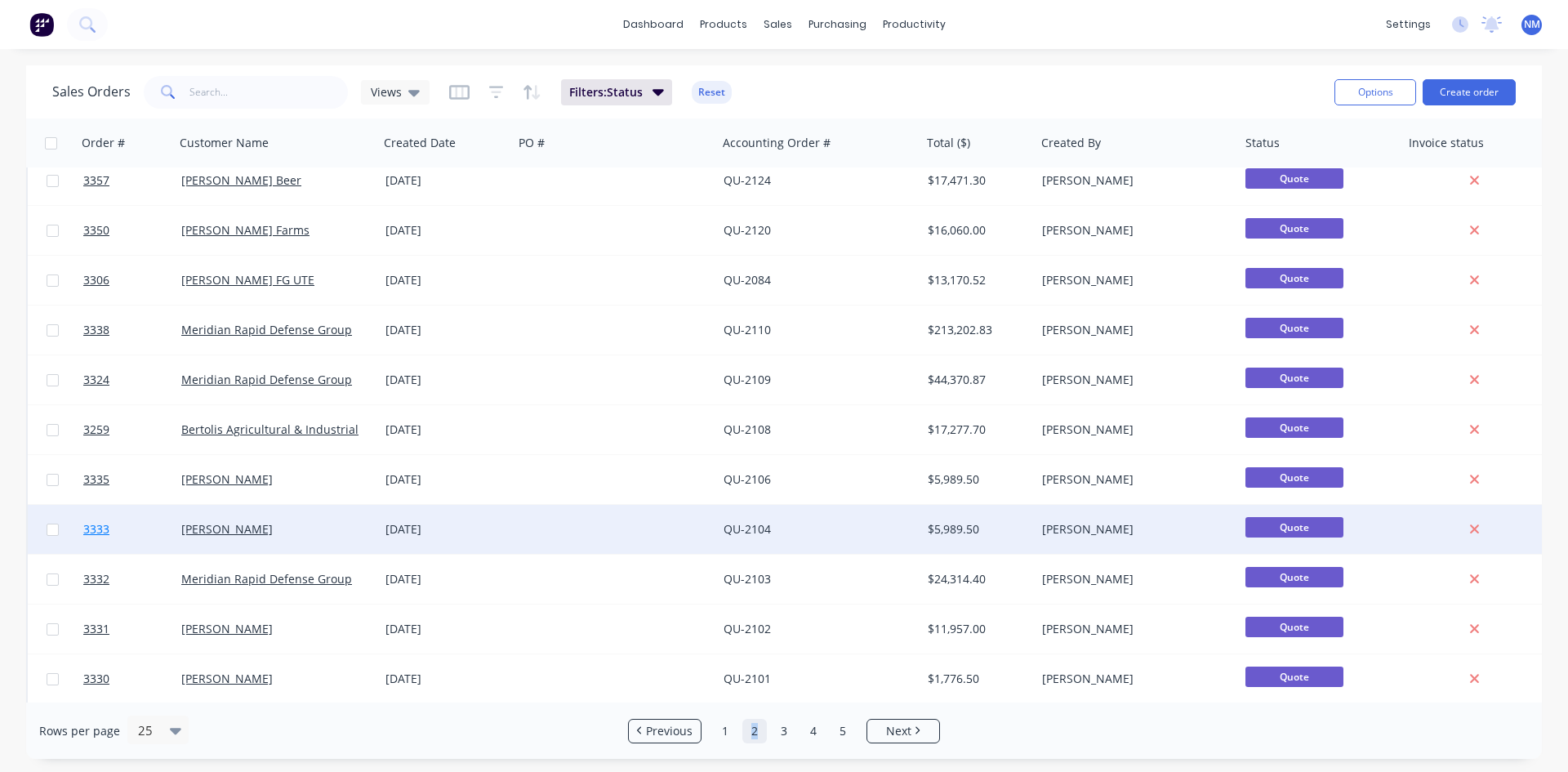
scroll to position [311, 0]
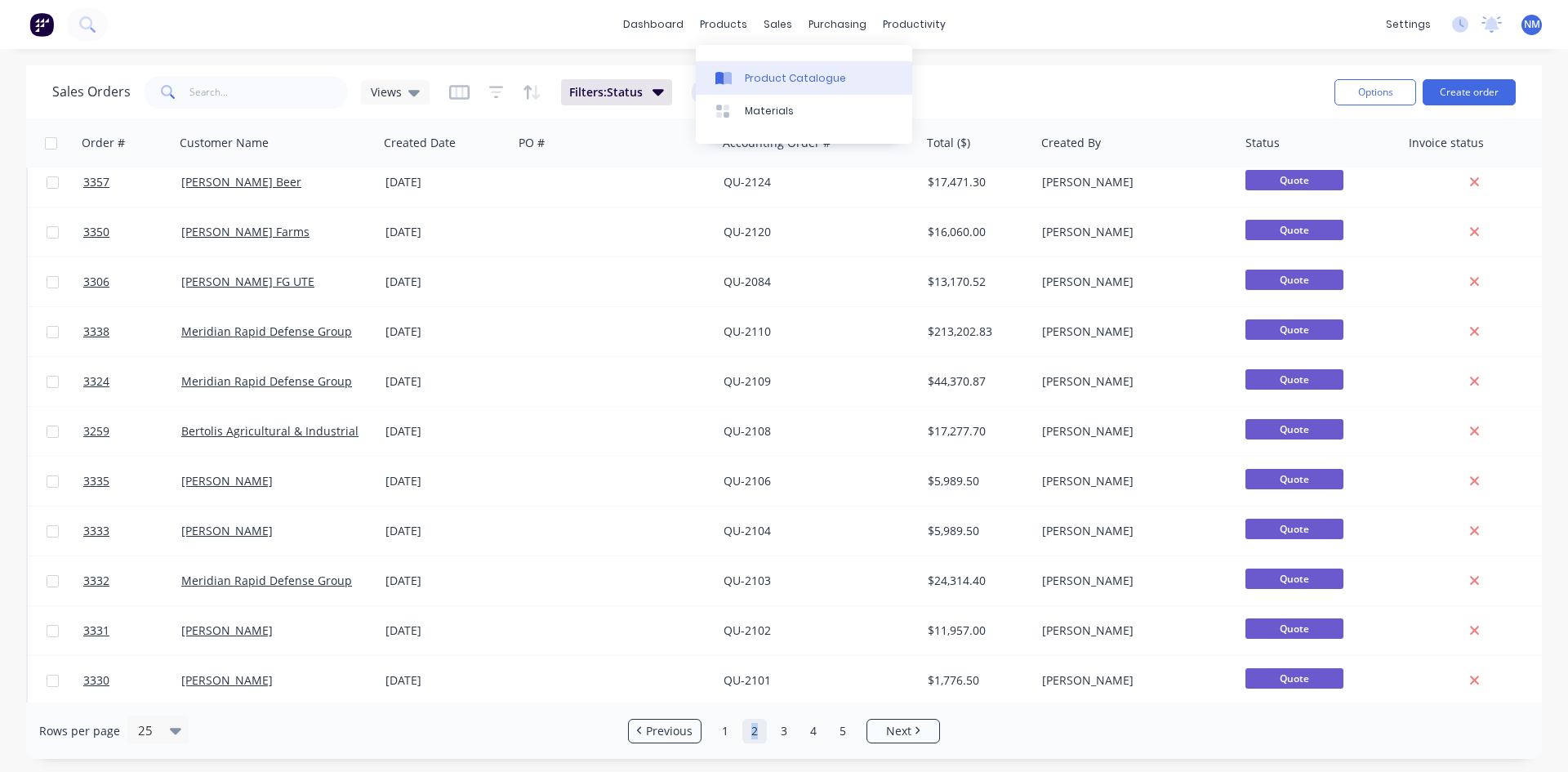
click at [764, 84] on div "Product Catalogue" at bounding box center [796, 77] width 101 height 14
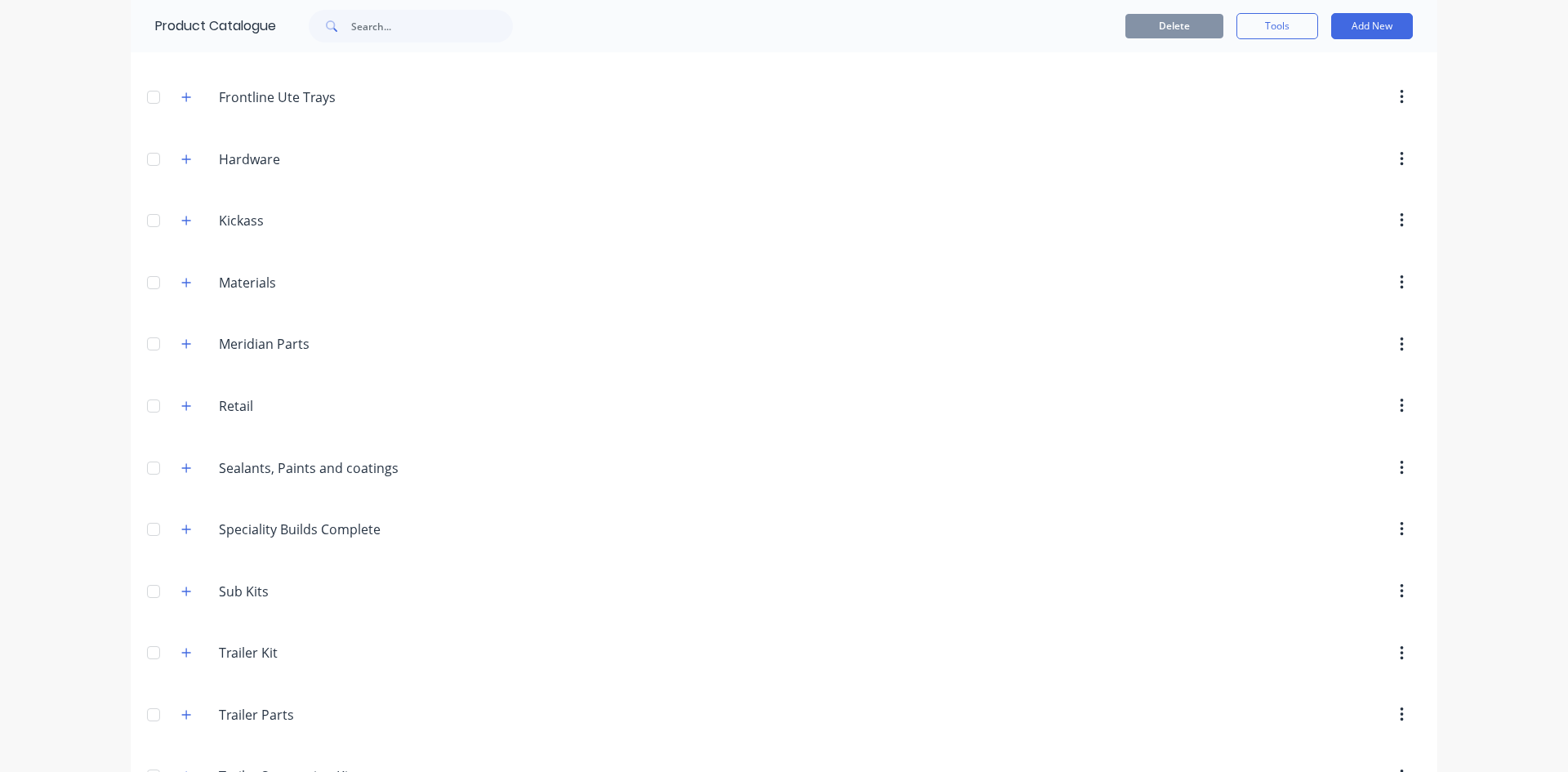
scroll to position [712, 0]
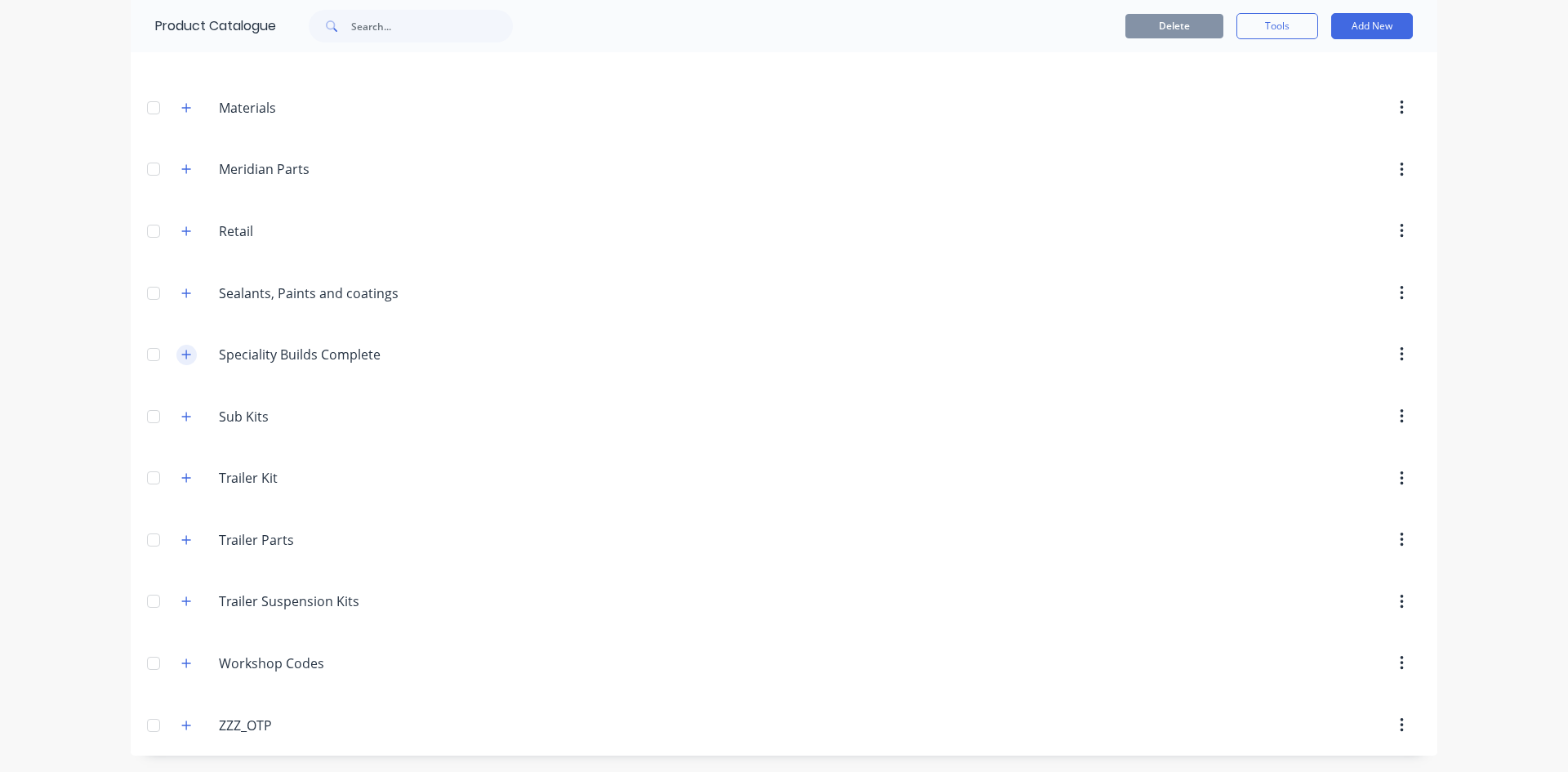
click at [177, 357] on button "button" at bounding box center [186, 354] width 20 height 20
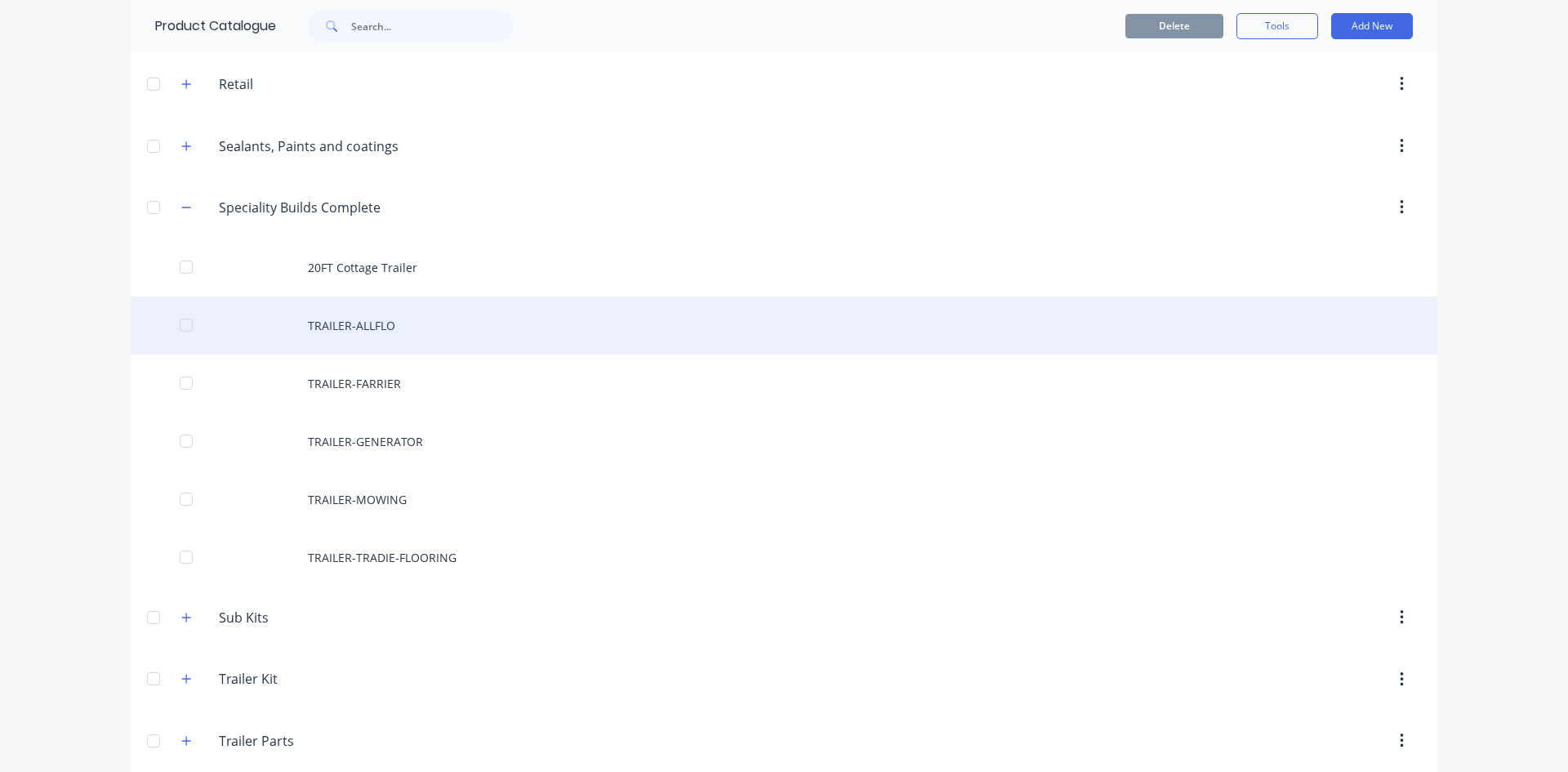
scroll to position [875, 0]
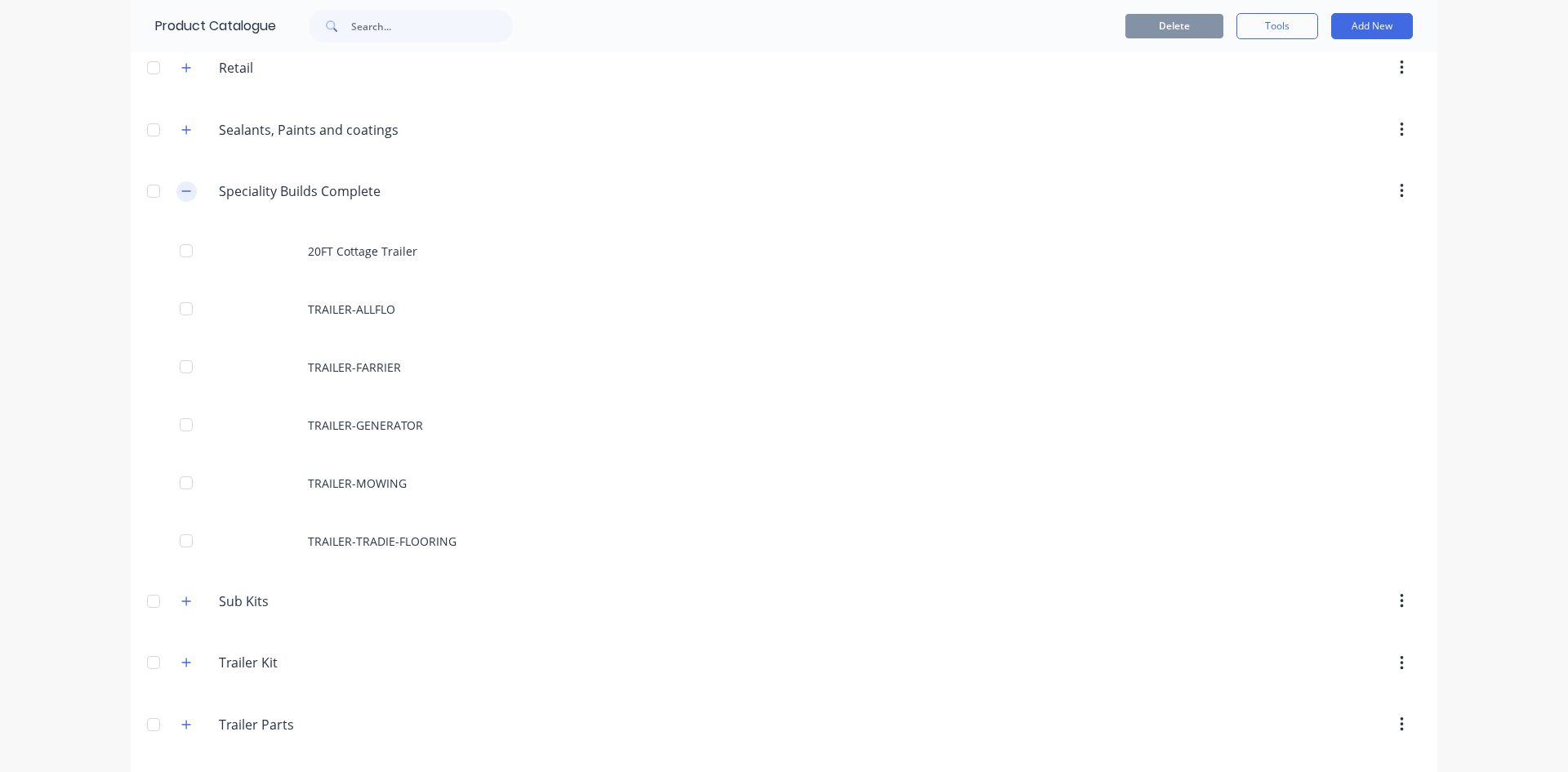
click at [183, 194] on icon "button" at bounding box center [186, 191] width 10 height 11
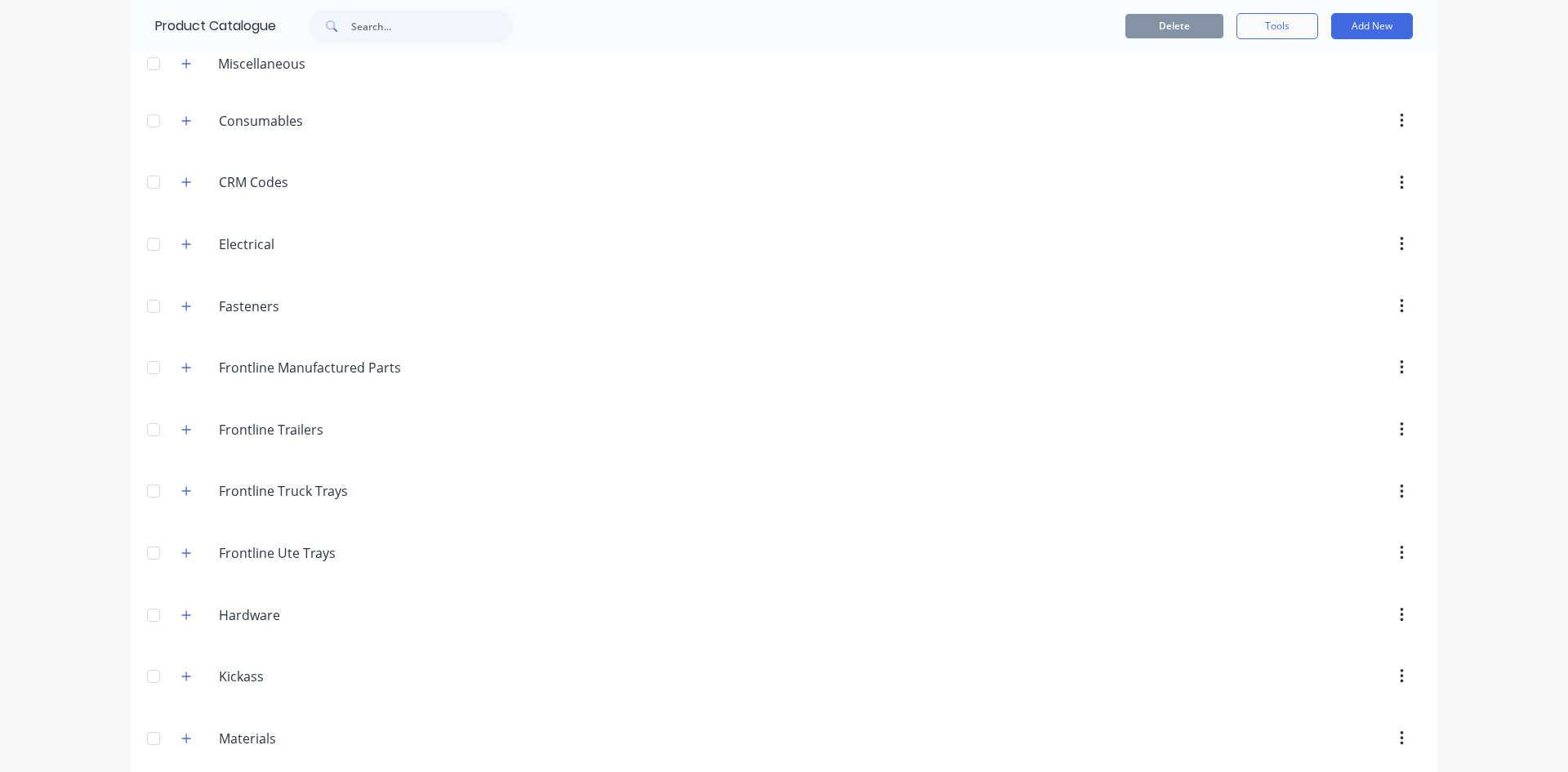
scroll to position [0, 0]
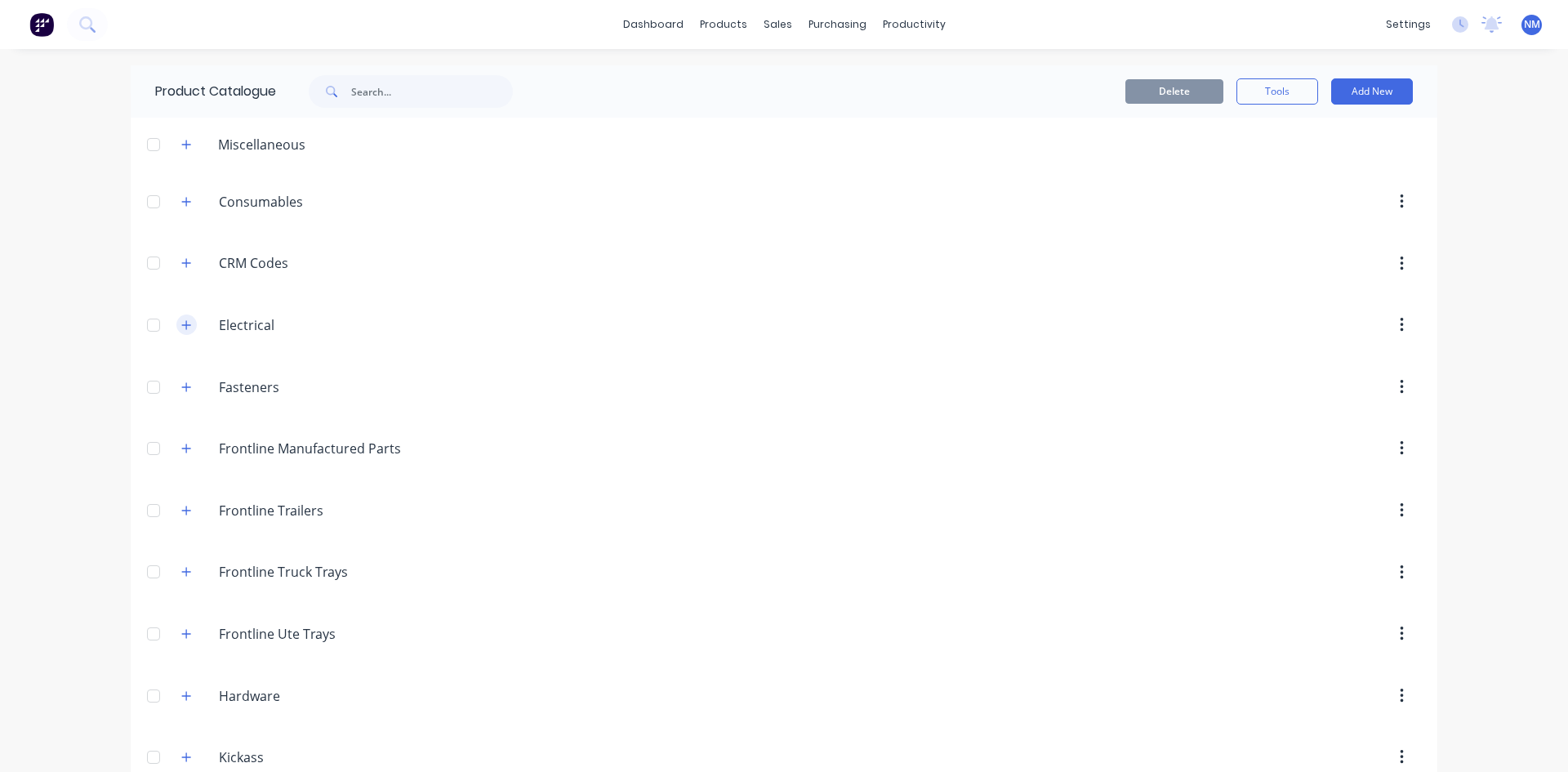
click at [182, 319] on icon "button" at bounding box center [186, 325] width 10 height 11
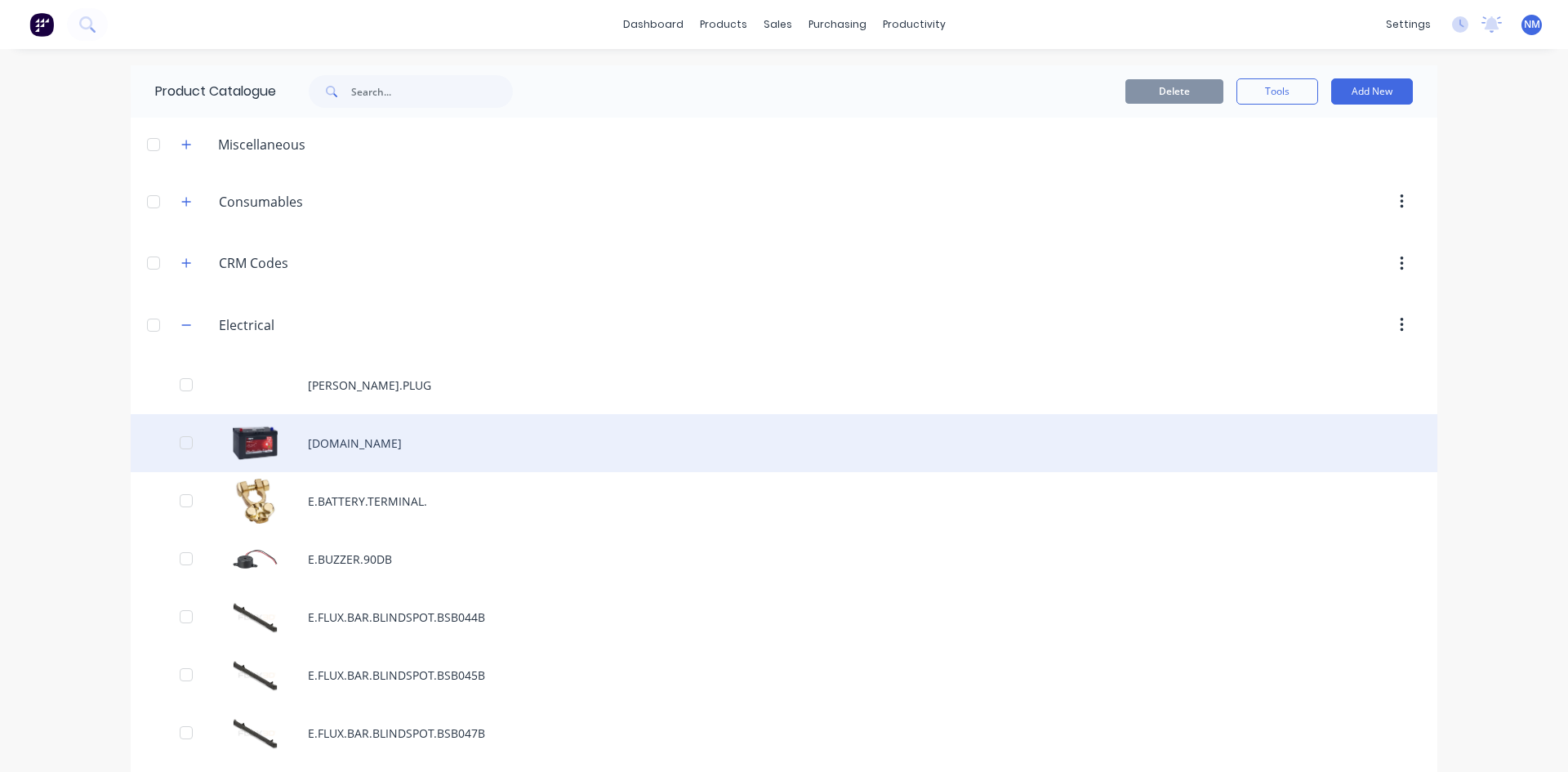
click at [395, 446] on div "[DOMAIN_NAME]" at bounding box center [784, 442] width 1307 height 58
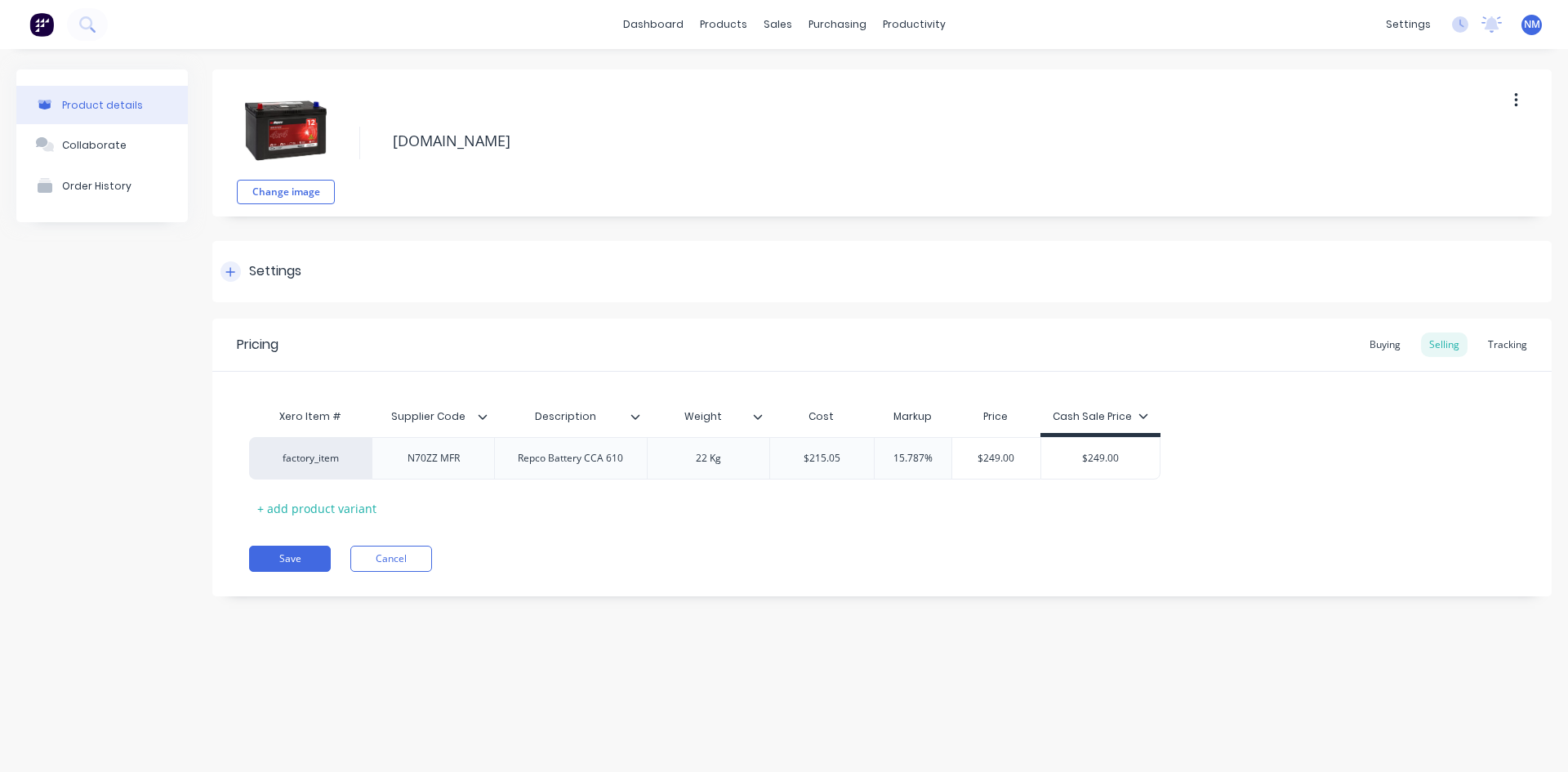
type textarea "x"
click at [1373, 346] on div "Buying" at bounding box center [1385, 345] width 48 height 25
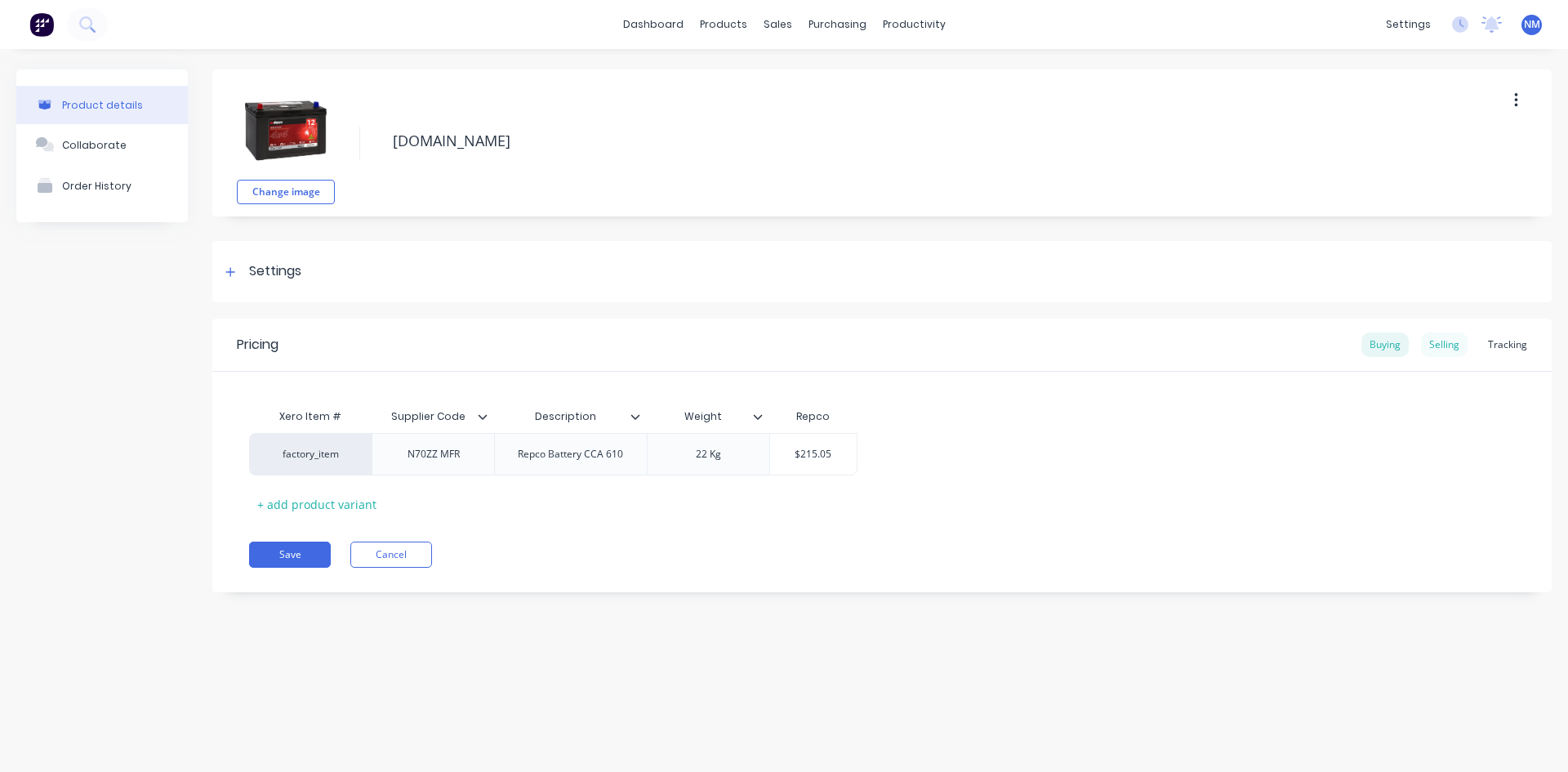
click at [1447, 341] on div "Selling" at bounding box center [1444, 345] width 47 height 25
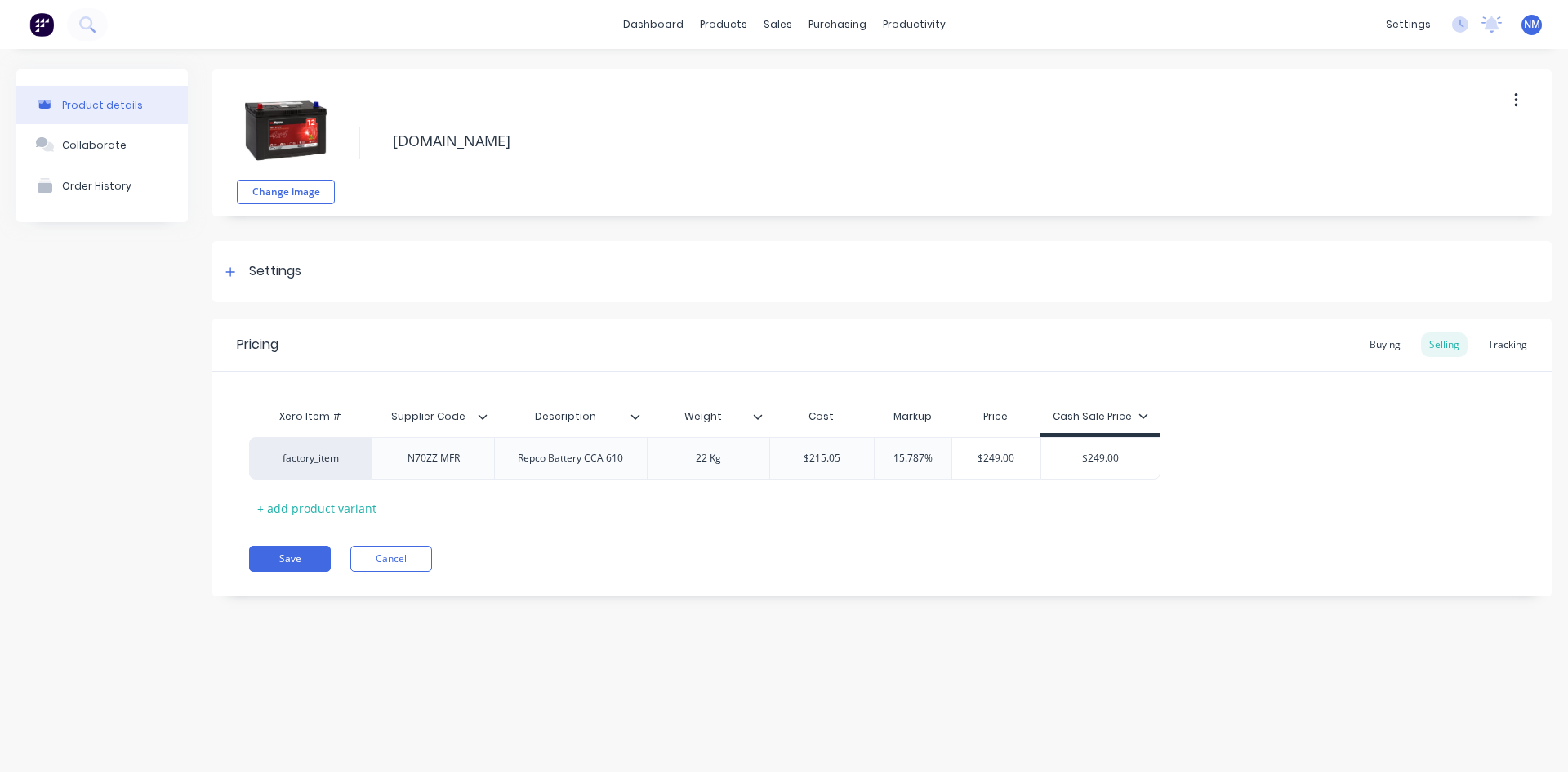
click at [276, 118] on img at bounding box center [285, 130] width 81 height 81
